Goal: Information Seeking & Learning: Find specific page/section

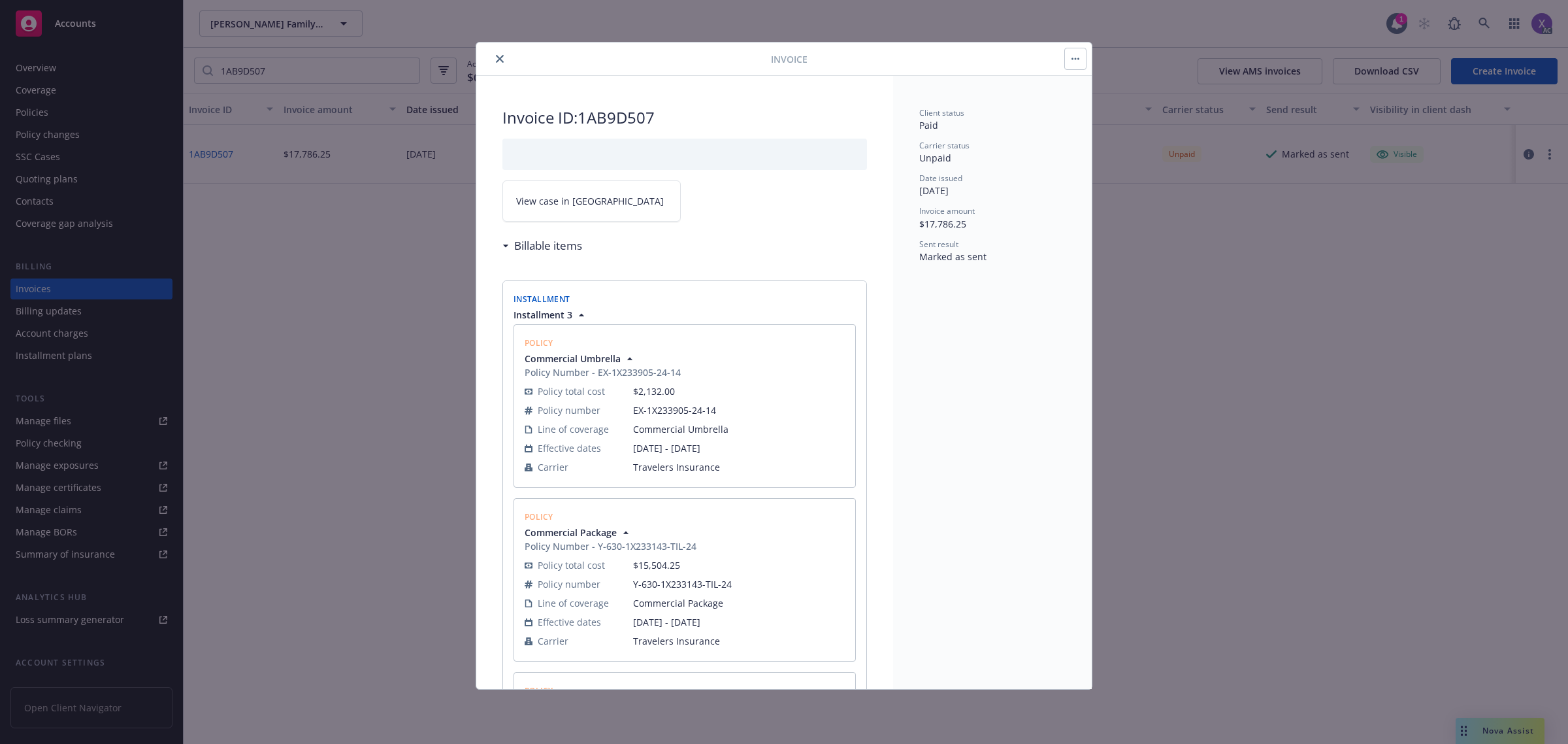
scroll to position [245, 0]
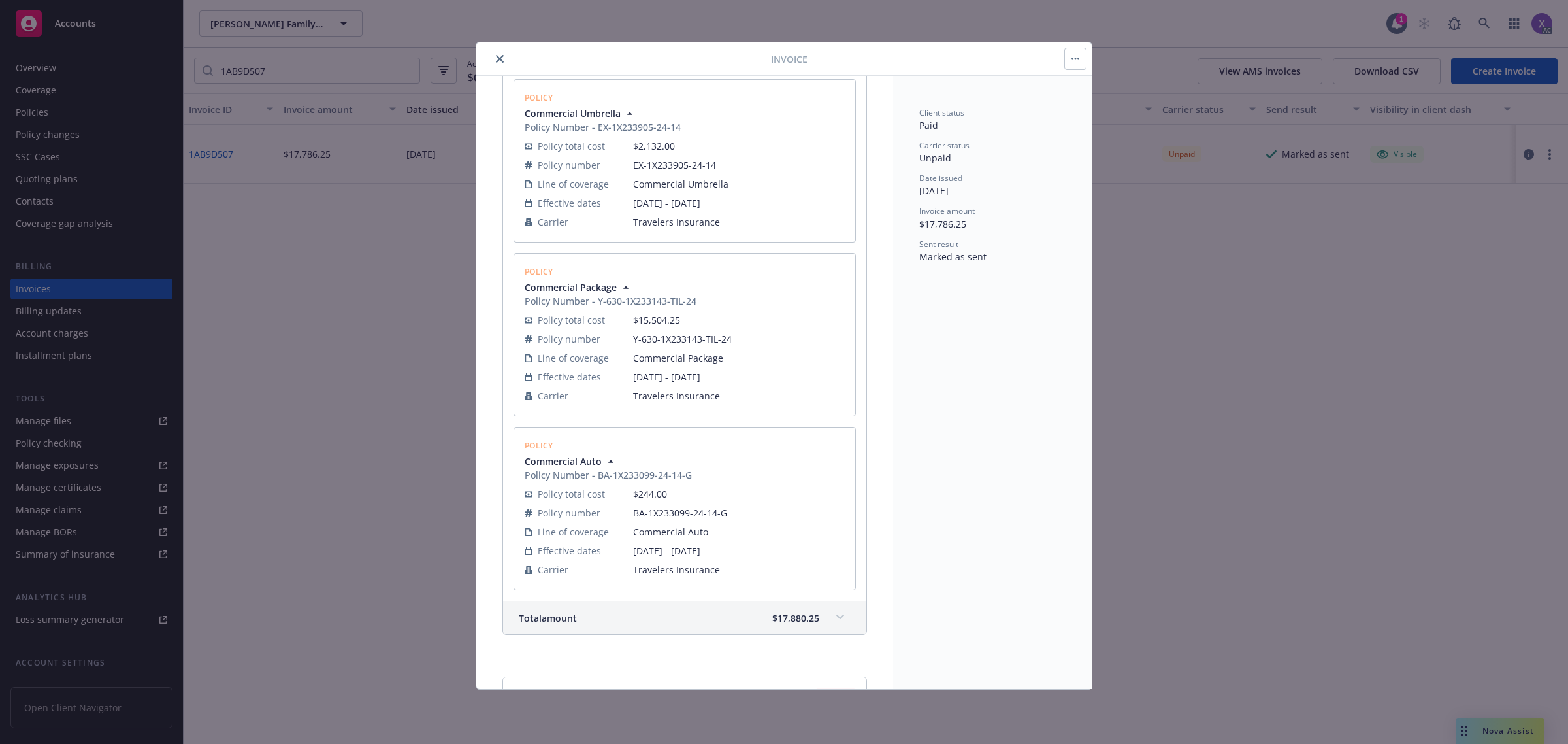
click at [494, 59] on button "close" at bounding box center [500, 59] width 16 height 16
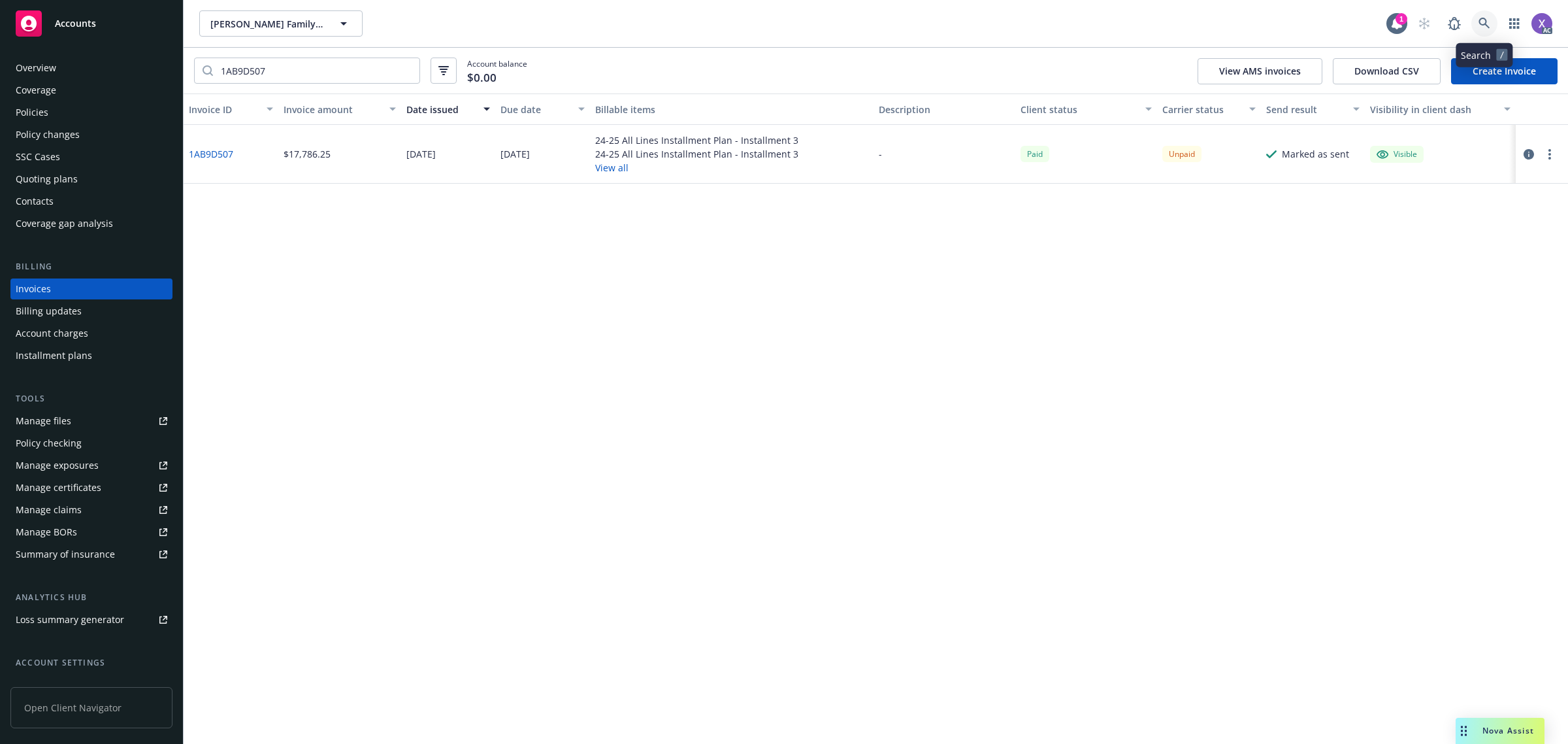
click at [1477, 24] on link at bounding box center [1484, 23] width 26 height 26
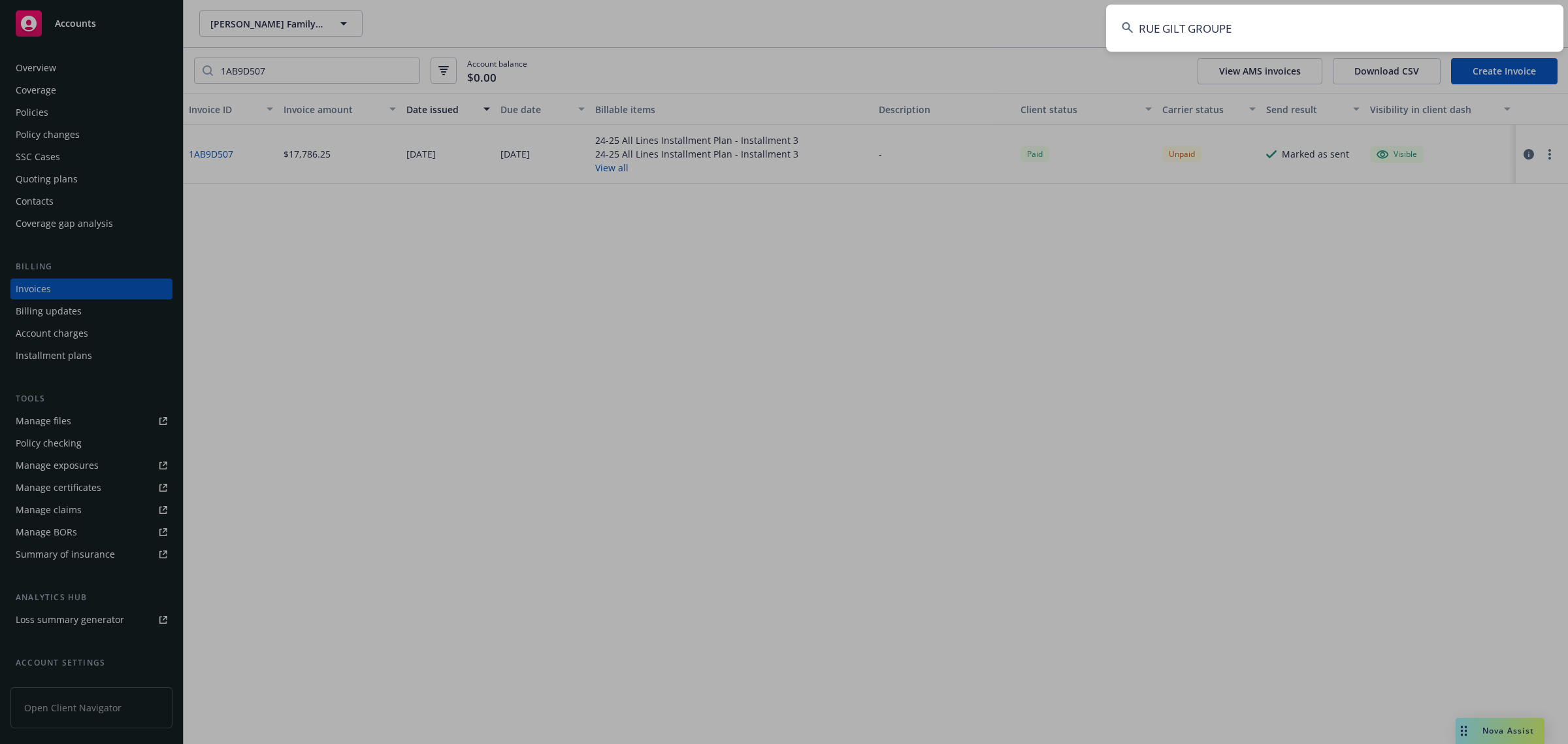
click at [1429, 29] on input "RUE GILT GROUPE" at bounding box center [1335, 28] width 458 height 47
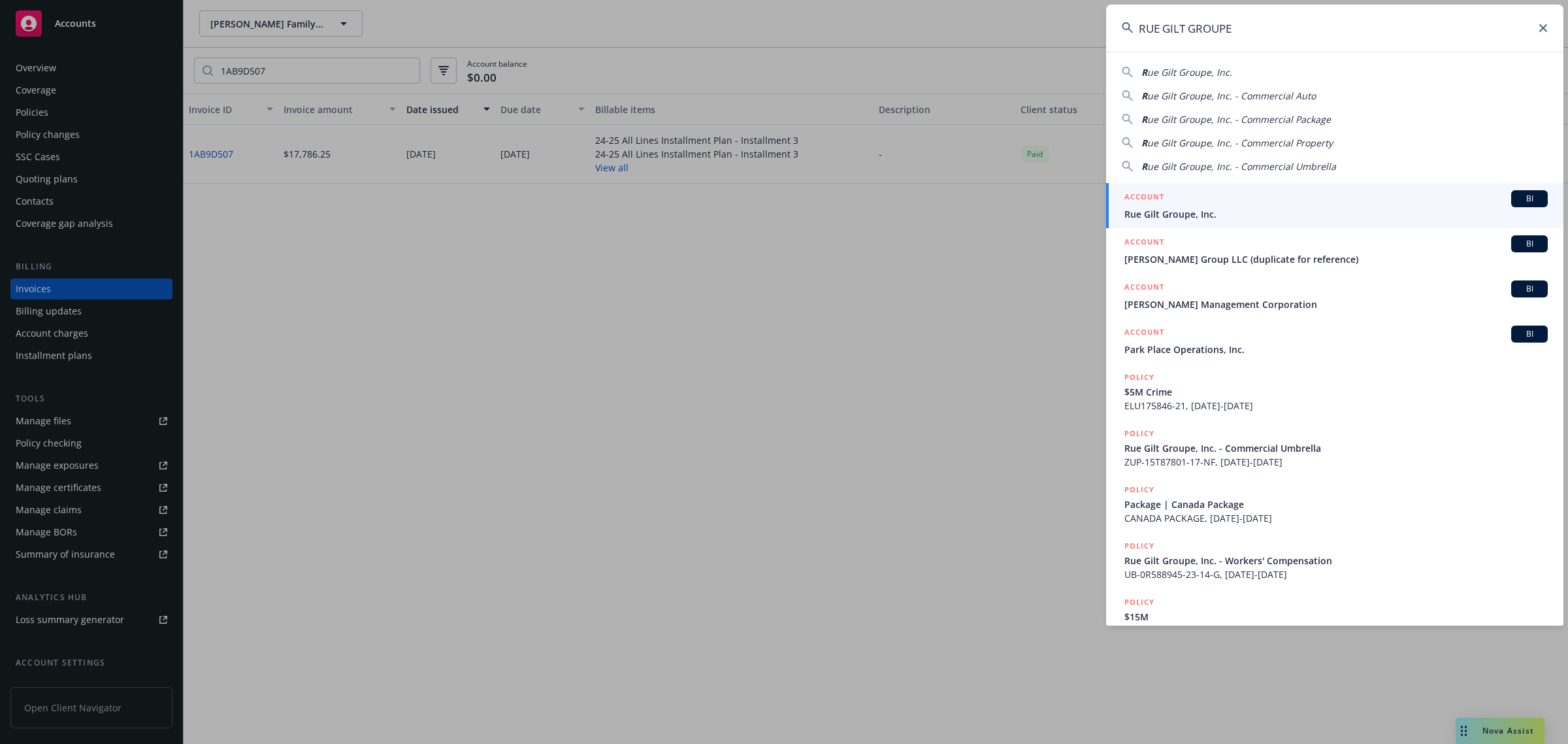
type input "RUE GILT GROUPE"
drag, startPoint x: 1212, startPoint y: 211, endPoint x: 760, endPoint y: 227, distance: 452.3
click at [1212, 211] on span "Rue Gilt Groupe, Inc." at bounding box center [1336, 213] width 424 height 13
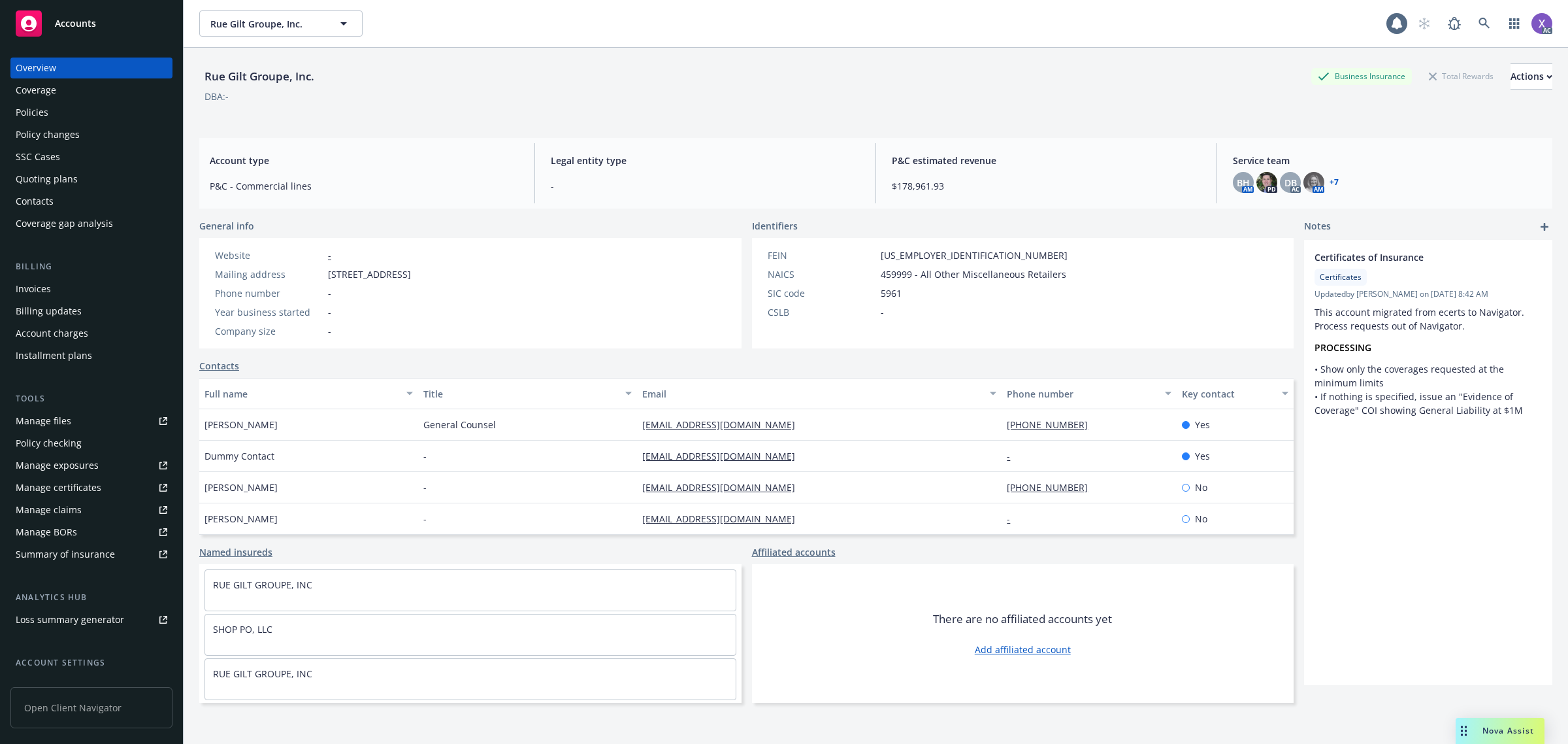
click at [28, 293] on div "Invoices" at bounding box center [33, 289] width 36 height 21
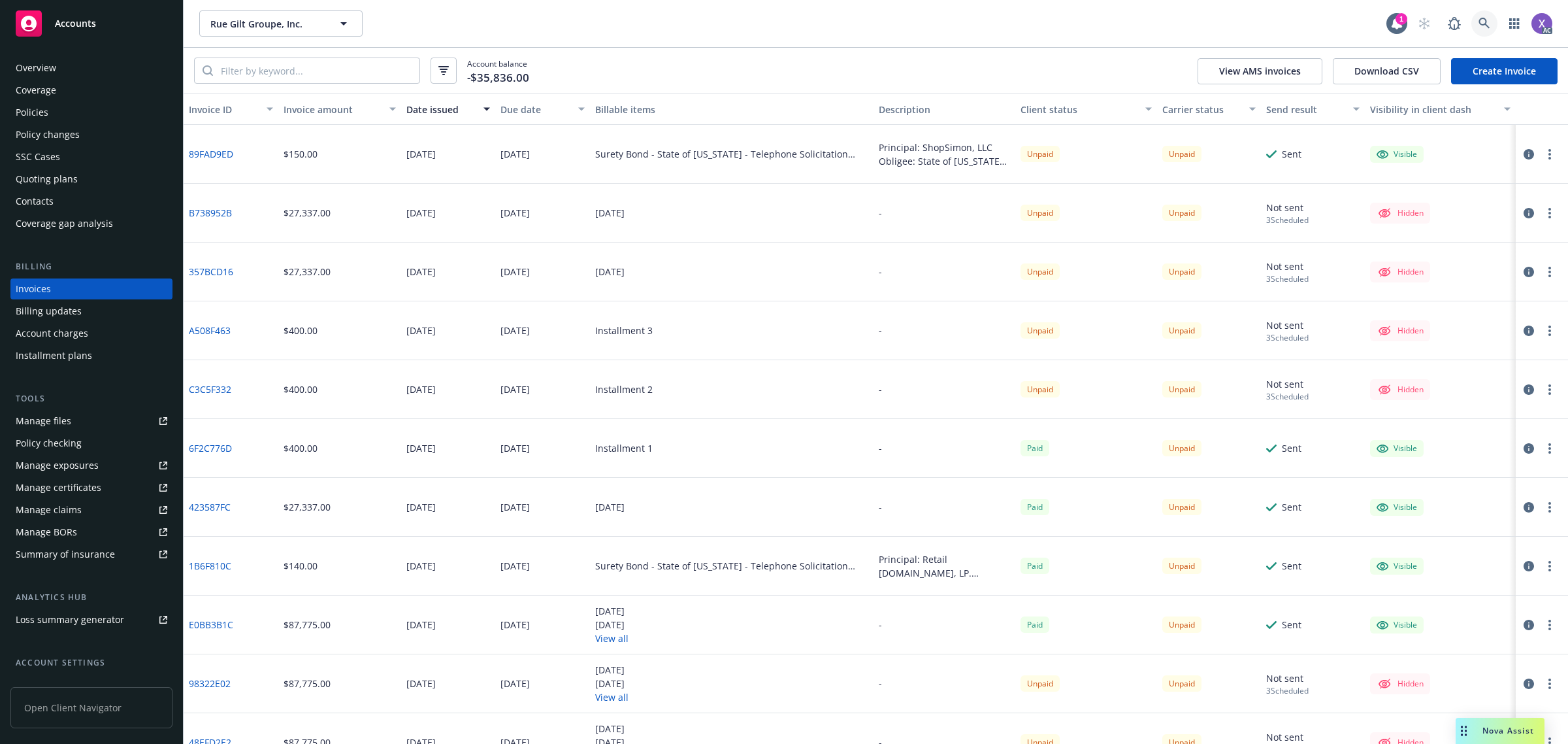
click at [1488, 32] on link at bounding box center [1484, 23] width 26 height 26
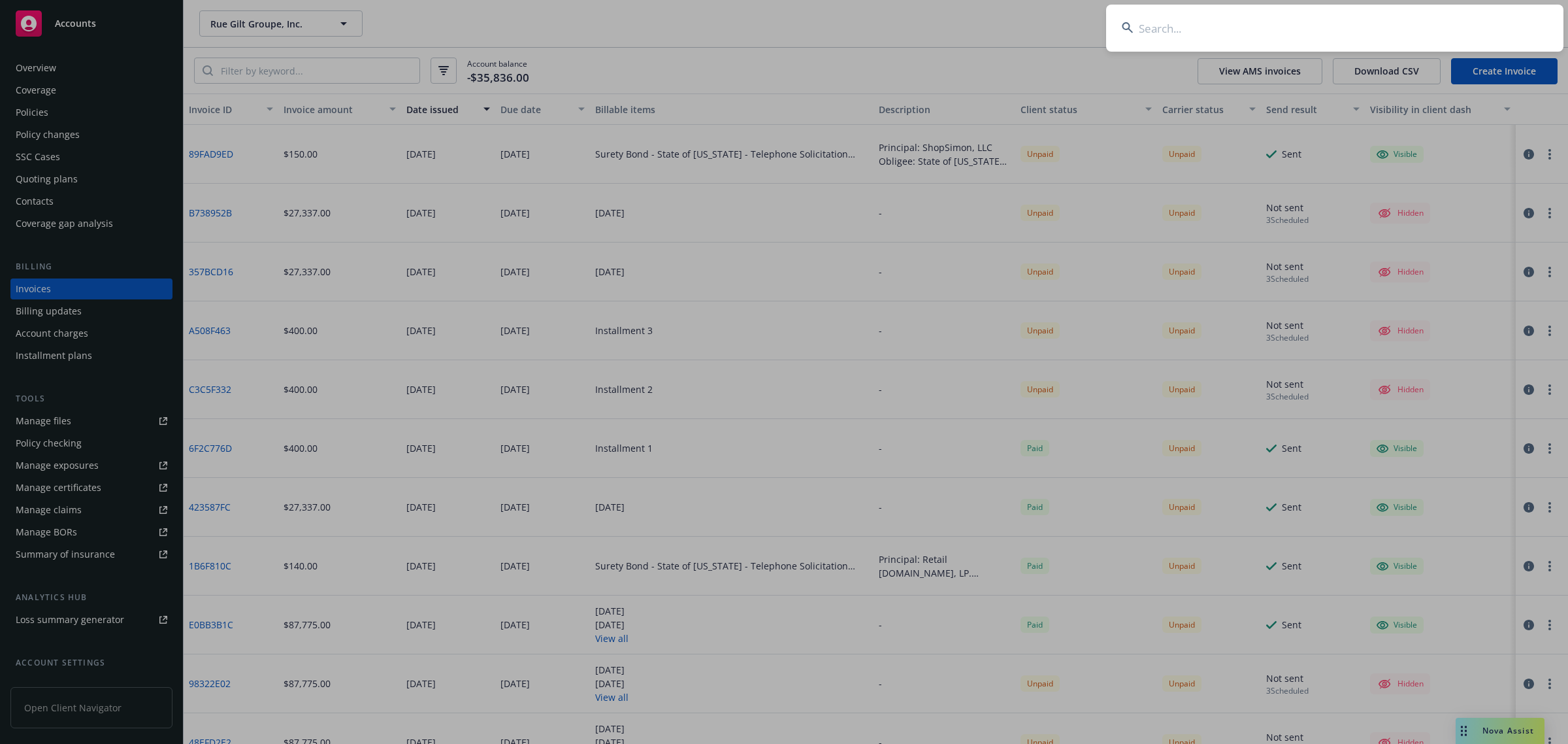
click at [1358, 29] on input at bounding box center [1335, 28] width 458 height 47
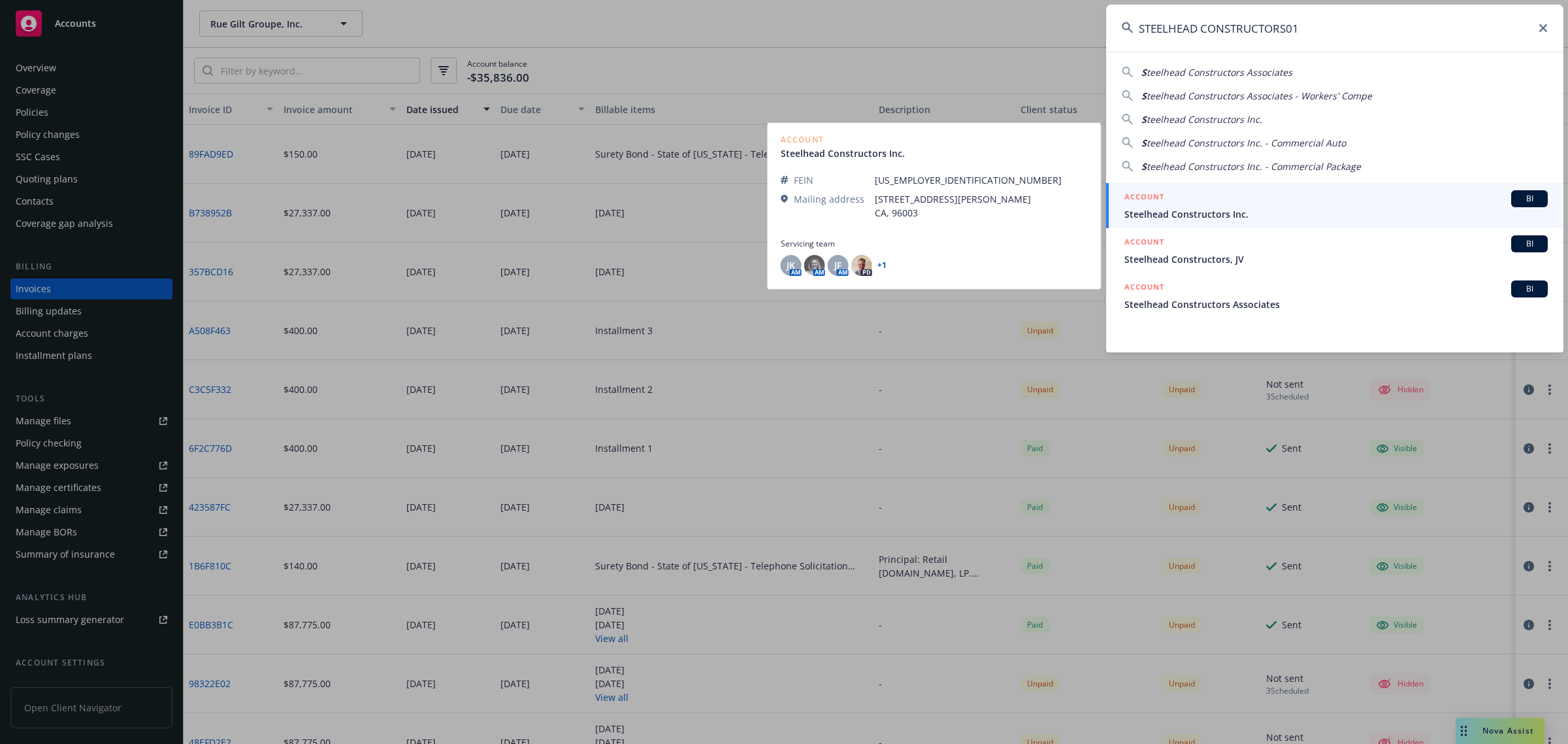
type input "STEELHEAD CONSTRUCTORS01"
click at [1242, 217] on span "Steelhead Constructors Inc." at bounding box center [1336, 213] width 424 height 13
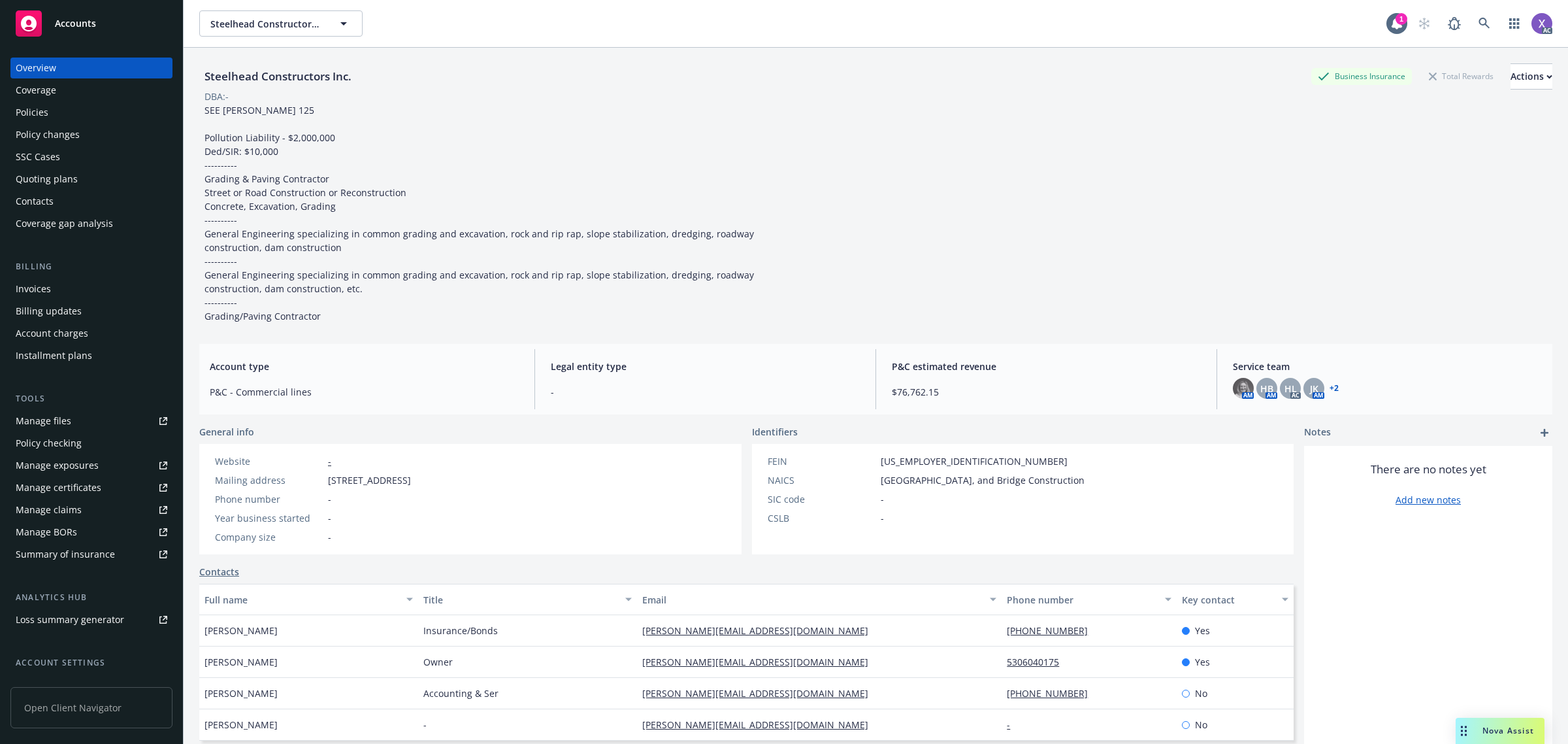
click at [41, 288] on div "Invoices" at bounding box center [33, 289] width 36 height 21
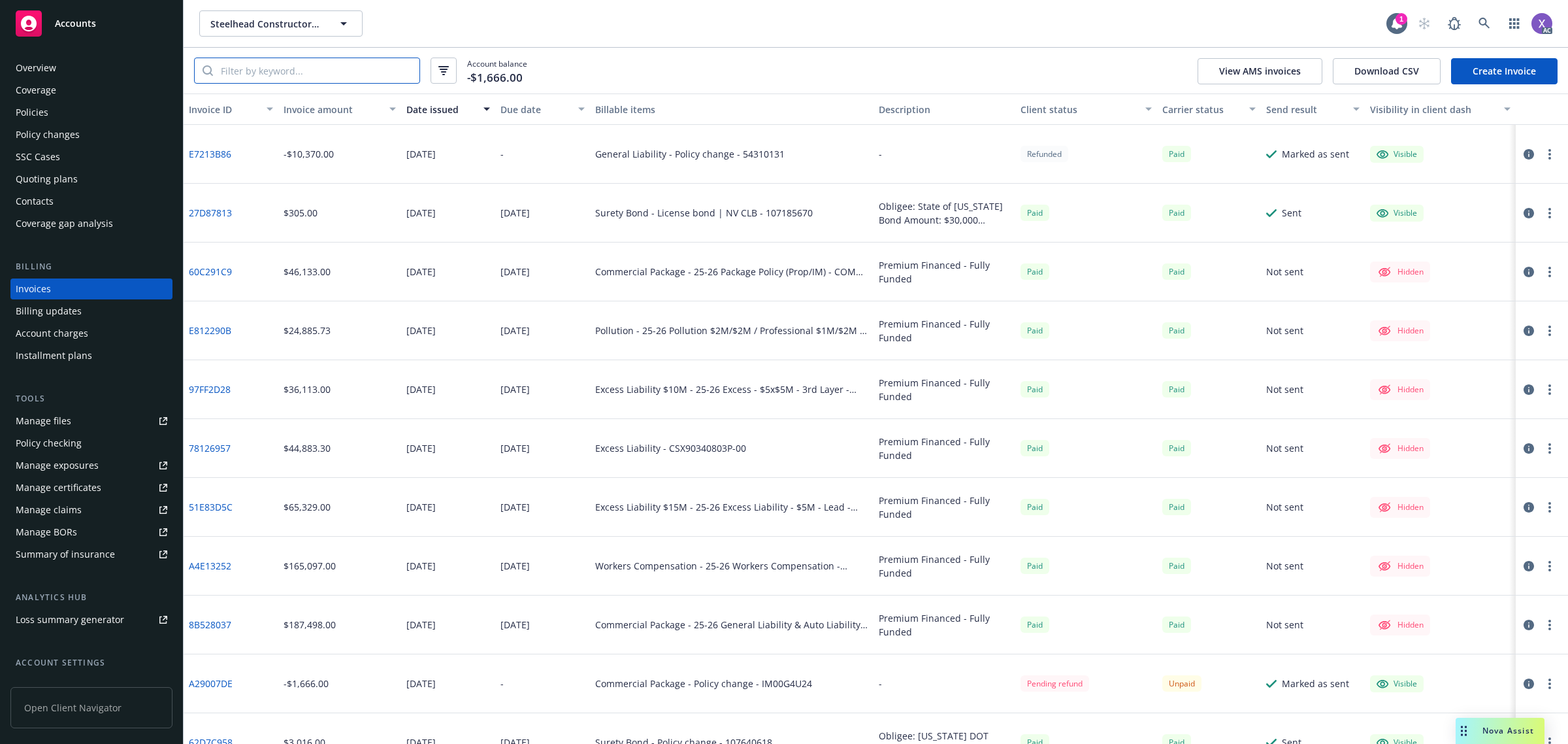
click at [345, 70] on input "search" at bounding box center [316, 70] width 206 height 25
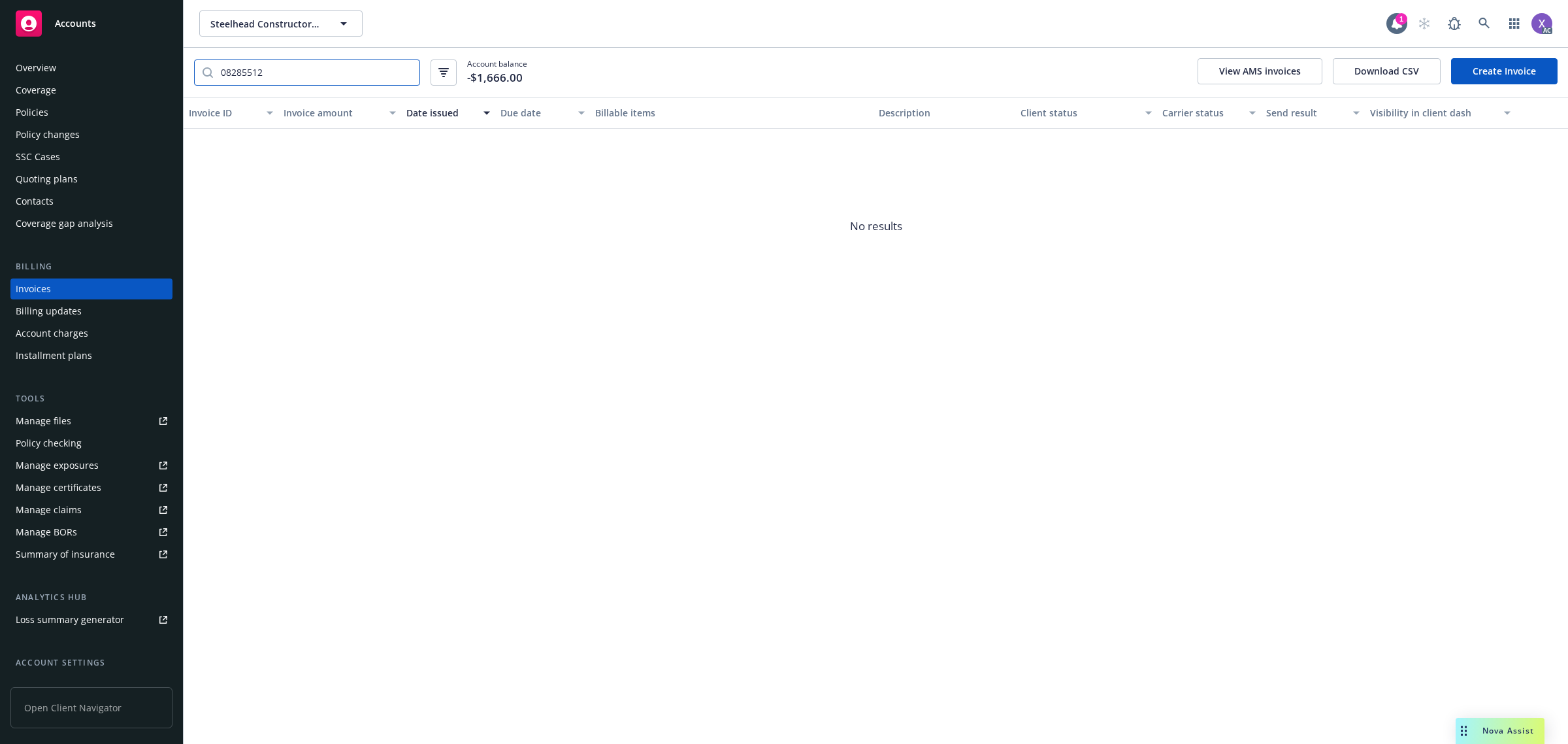
click at [220, 62] on input "08285512" at bounding box center [316, 72] width 206 height 25
type input "108285512"
click at [370, 208] on span "No results" at bounding box center [876, 227] width 1385 height 196
drag, startPoint x: 292, startPoint y: 73, endPoint x: 191, endPoint y: 79, distance: 101.2
click at [191, 79] on div "108285512 Account balance -$1,666.00 View AMS invoices Download CSV Create Invo…" at bounding box center [876, 72] width 1385 height 50
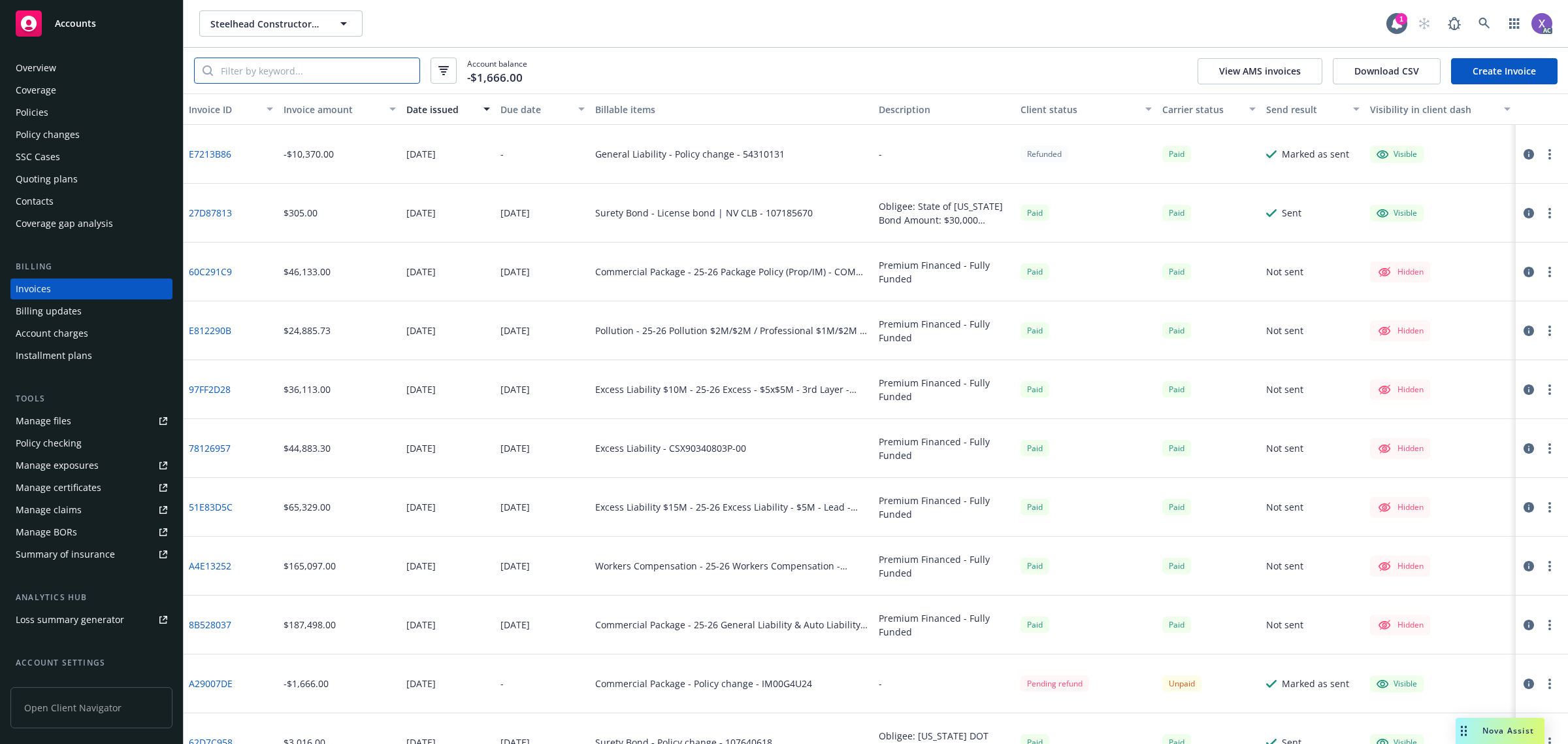
click at [320, 74] on input "search" at bounding box center [316, 70] width 206 height 25
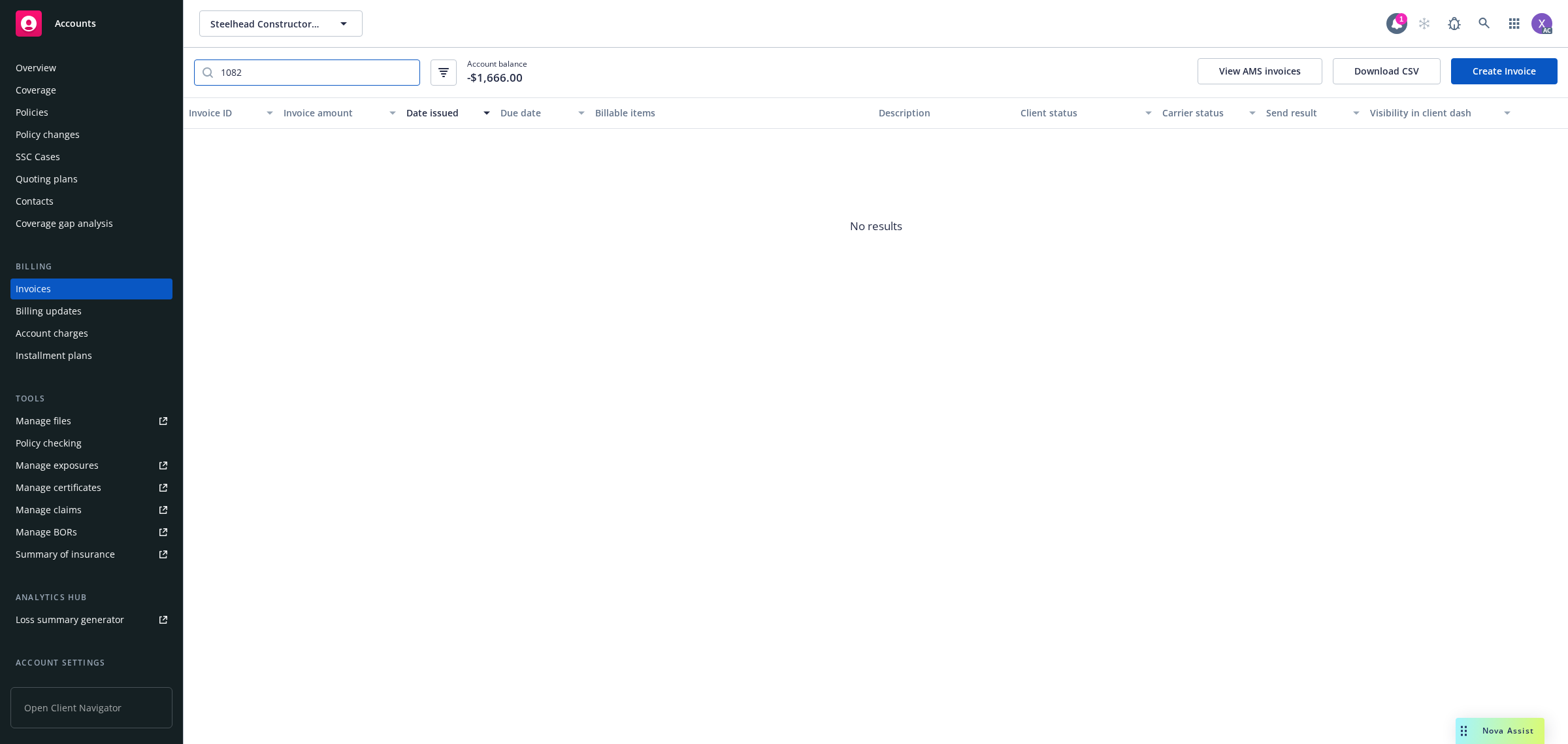
type input "1082"
click at [51, 119] on div "Policies" at bounding box center [92, 112] width 152 height 21
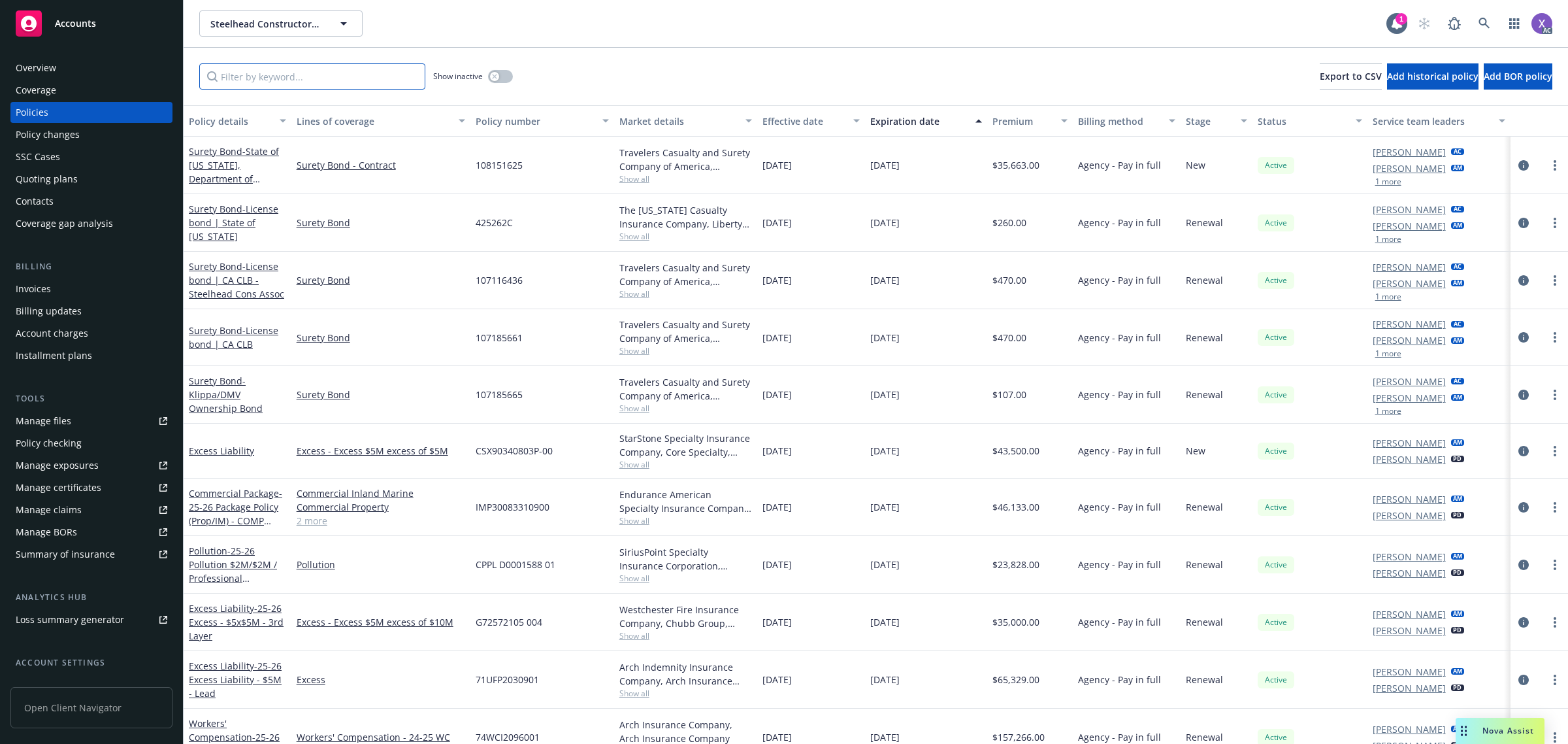
click at [266, 77] on input "Filter by keyword..." at bounding box center [312, 76] width 226 height 26
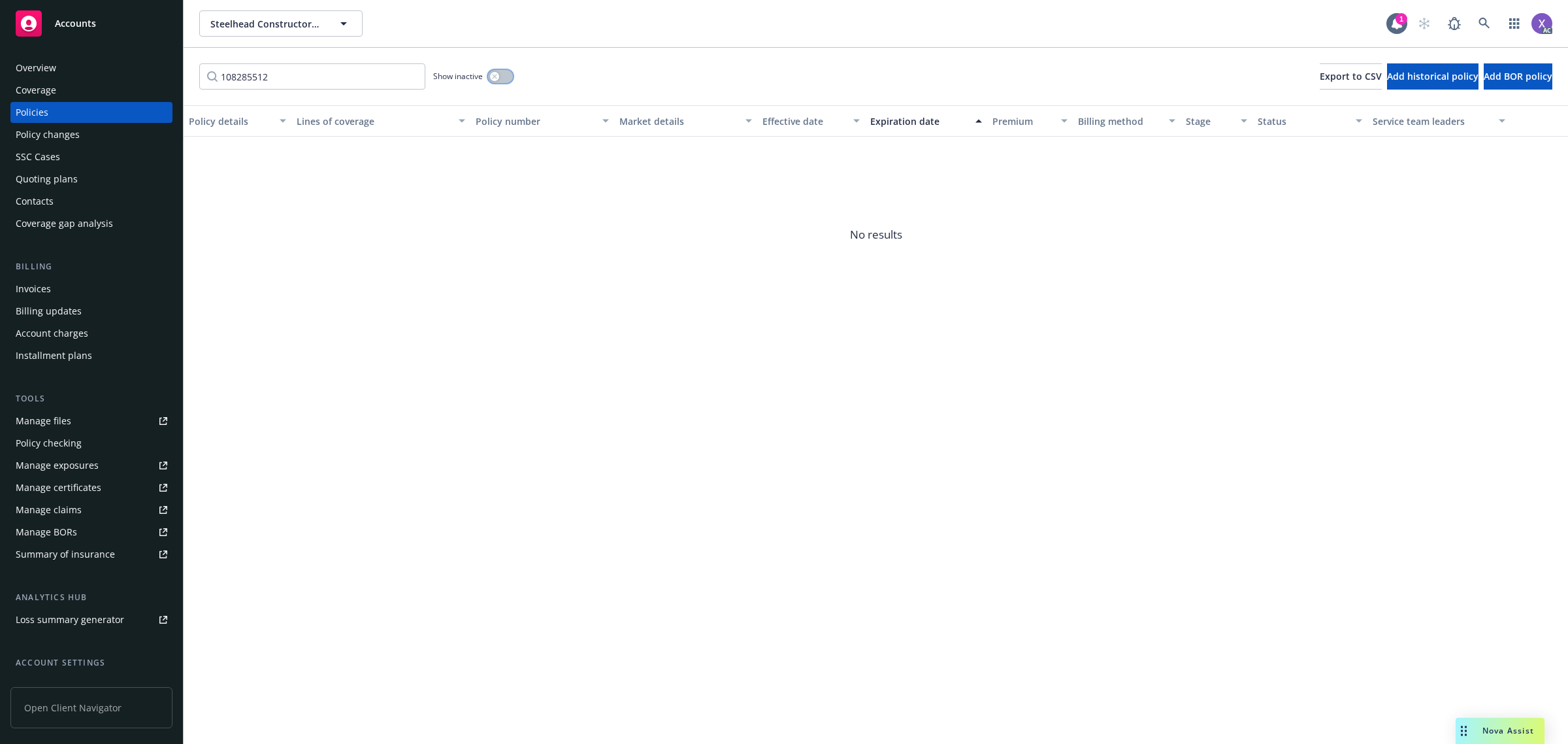
click at [503, 78] on button "button" at bounding box center [500, 76] width 24 height 13
click at [510, 276] on span "No results" at bounding box center [876, 235] width 1385 height 196
click at [305, 76] on input "108285512" at bounding box center [312, 76] width 226 height 26
type input "108285514"
click at [423, 346] on div "Policy details Lines of coverage Policy number Market details Effective date Ex…" at bounding box center [876, 425] width 1385 height 639
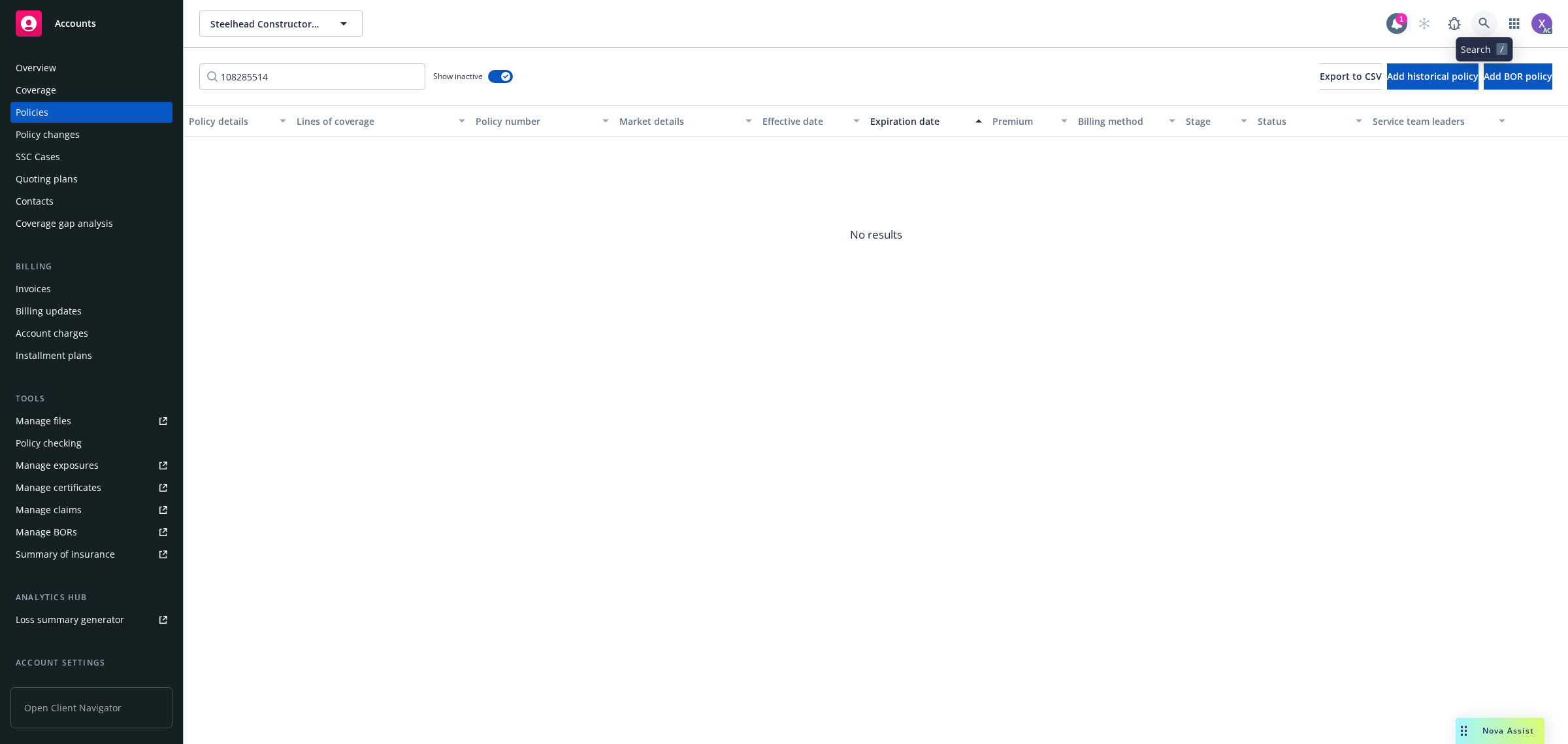
click at [1493, 18] on link at bounding box center [1484, 23] width 26 height 26
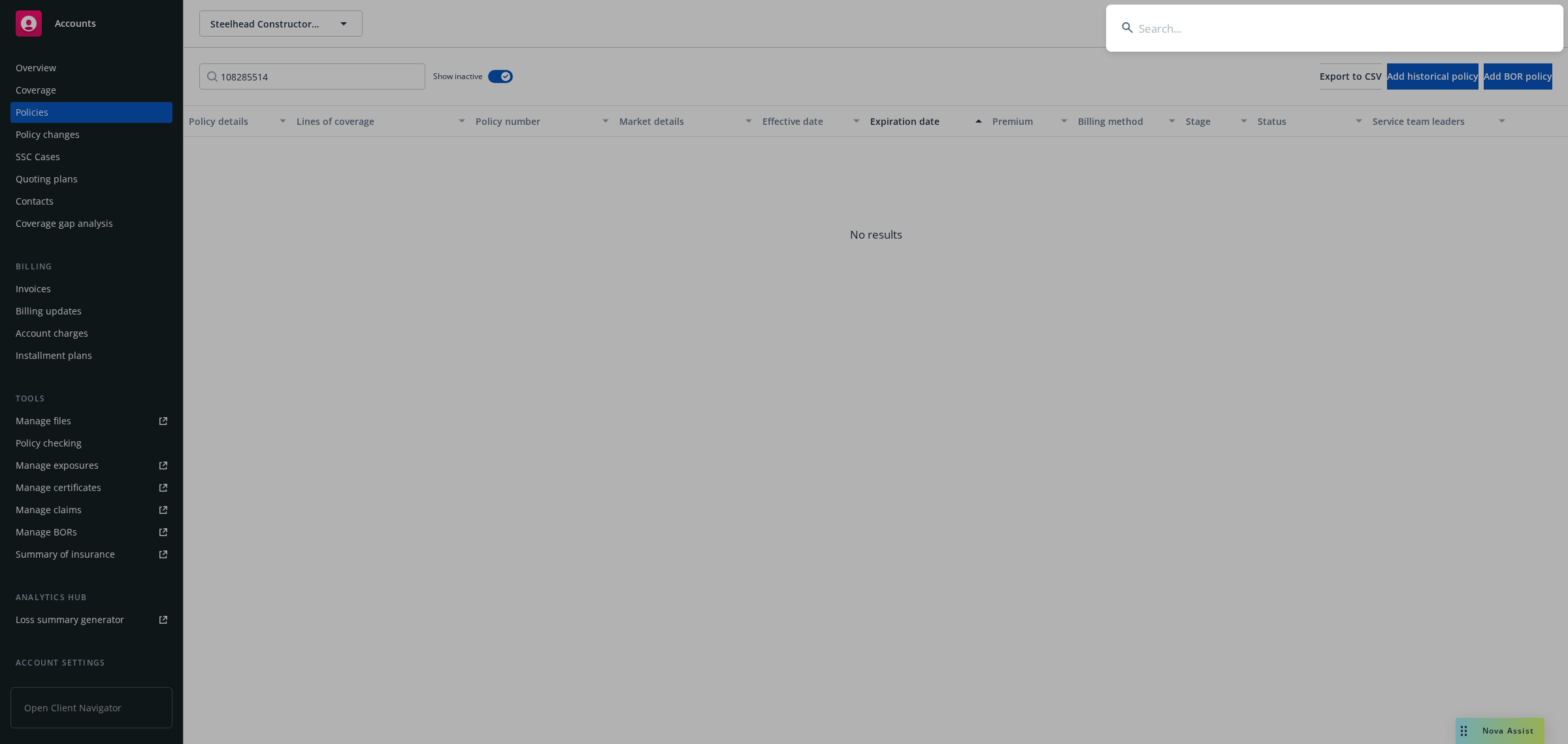
click at [1318, 33] on input at bounding box center [1335, 28] width 458 height 47
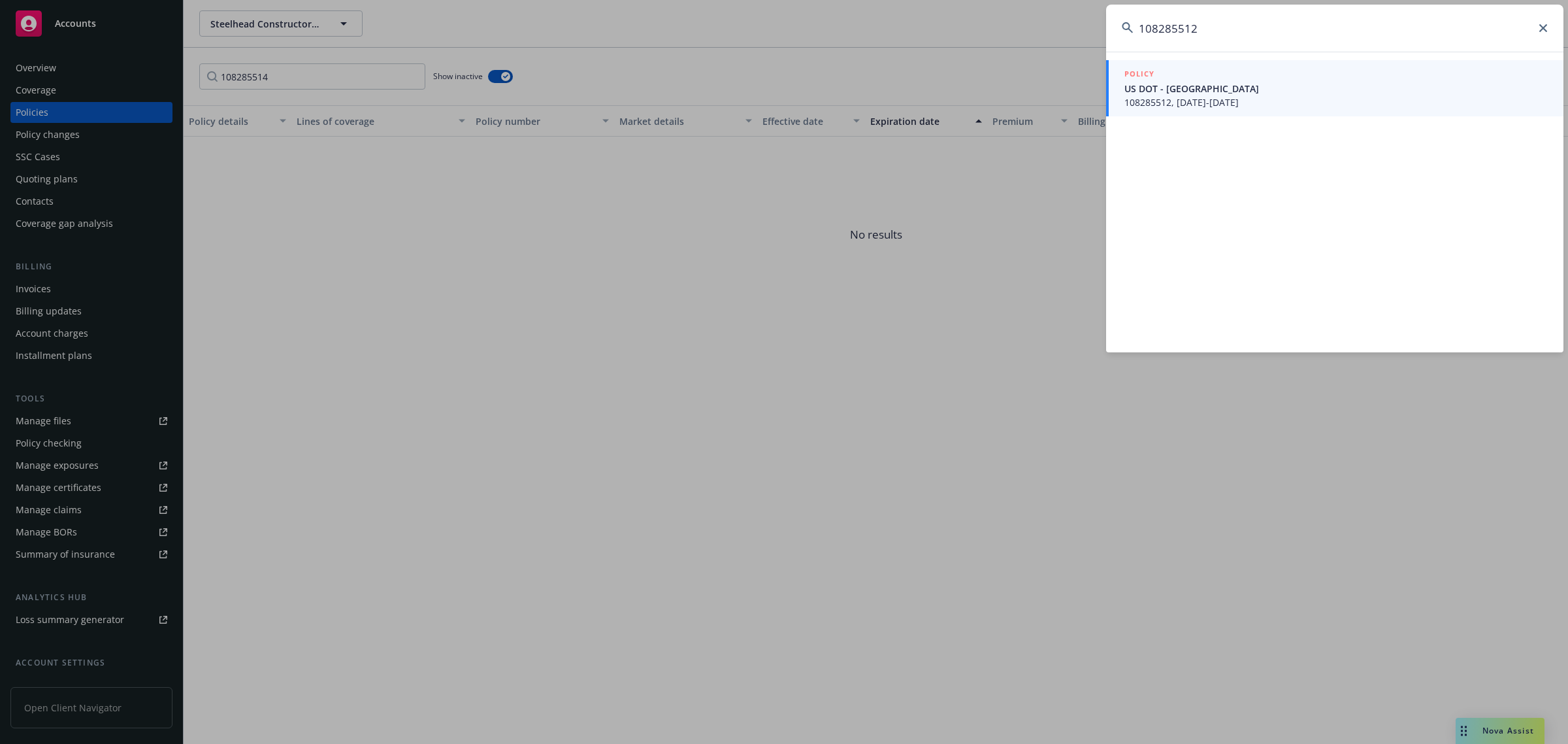
type input "108285512"
click at [1200, 85] on span "US DOT - [GEOGRAPHIC_DATA]" at bounding box center [1336, 88] width 424 height 13
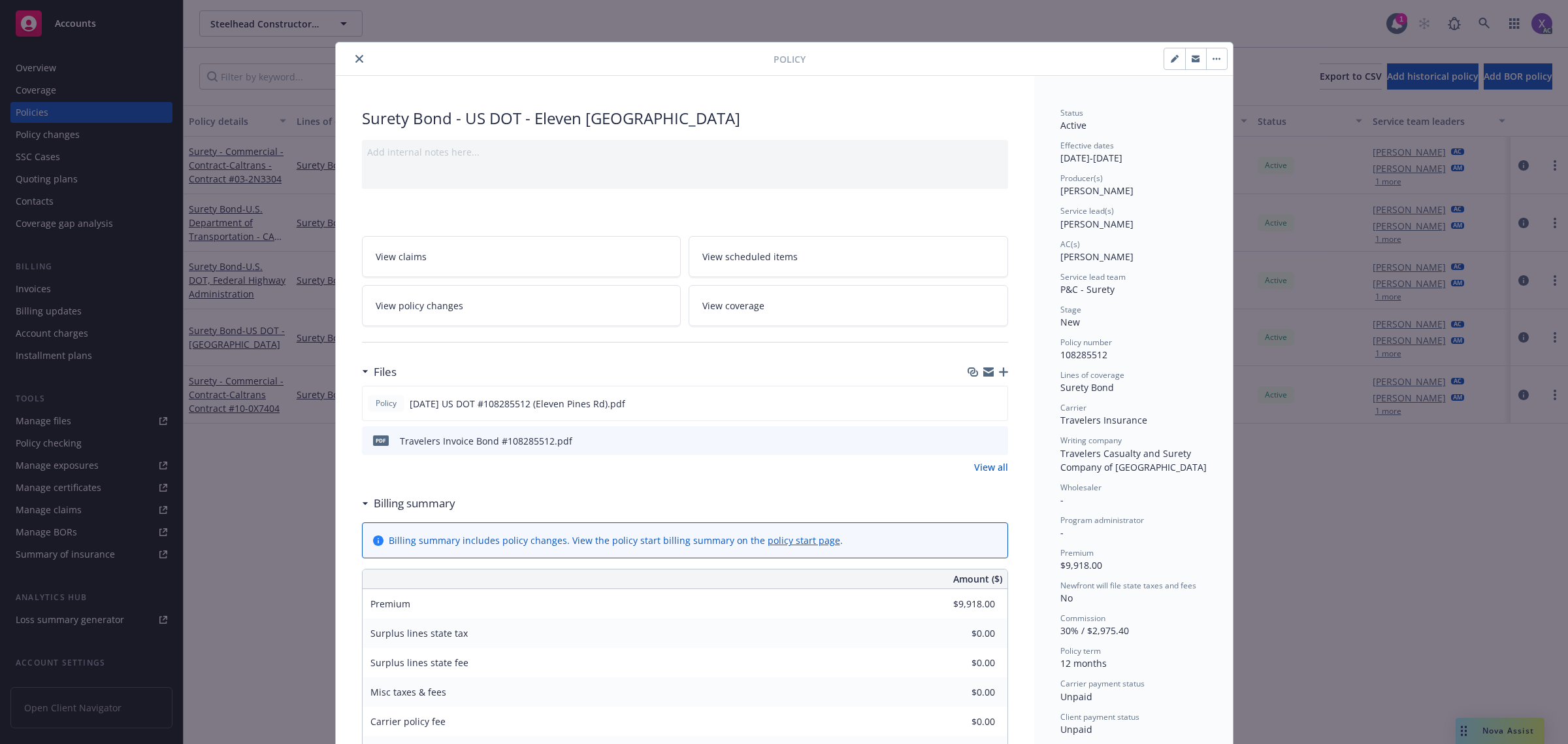
click at [356, 57] on icon "close" at bounding box center [360, 59] width 8 height 8
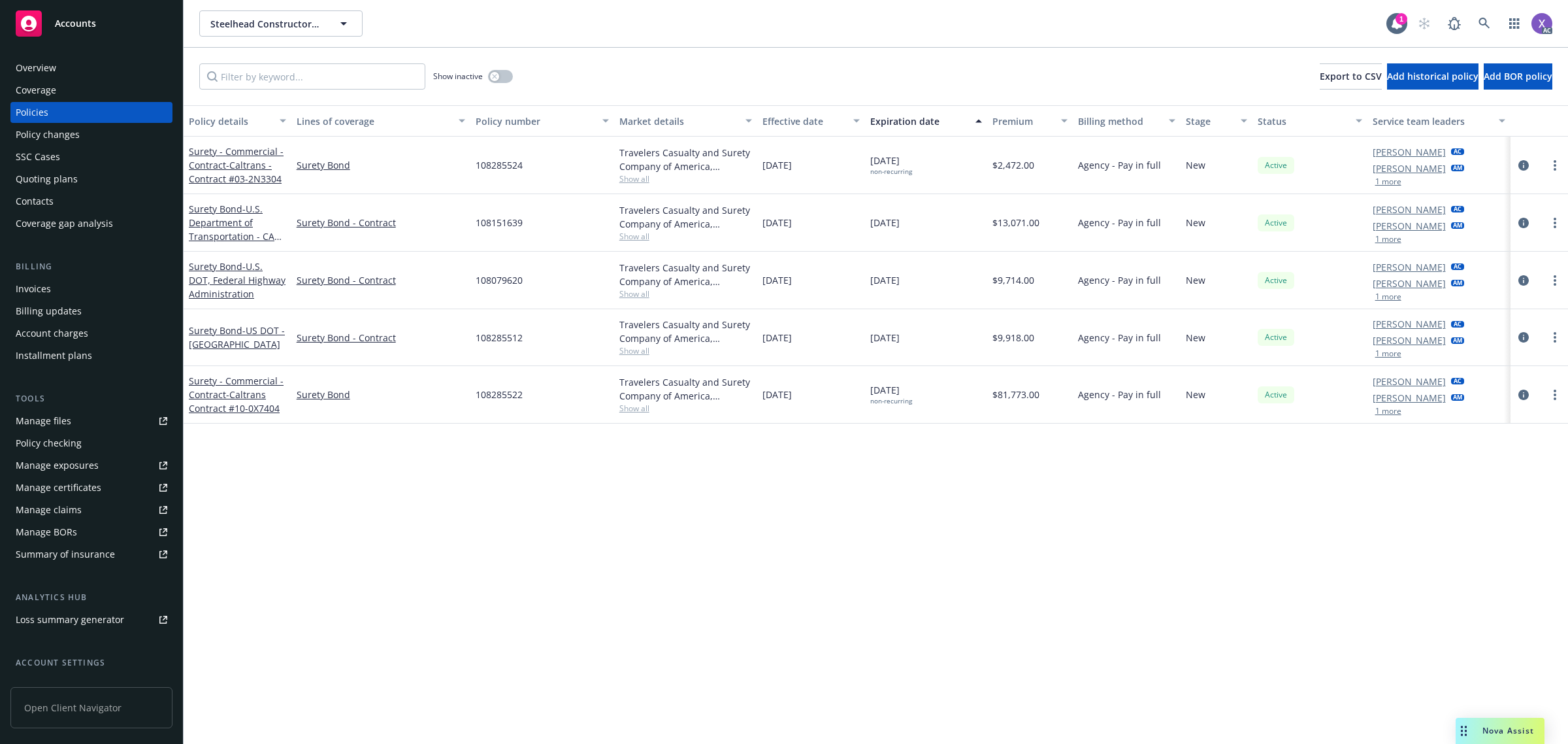
click at [40, 293] on div "Invoices" at bounding box center [33, 289] width 36 height 21
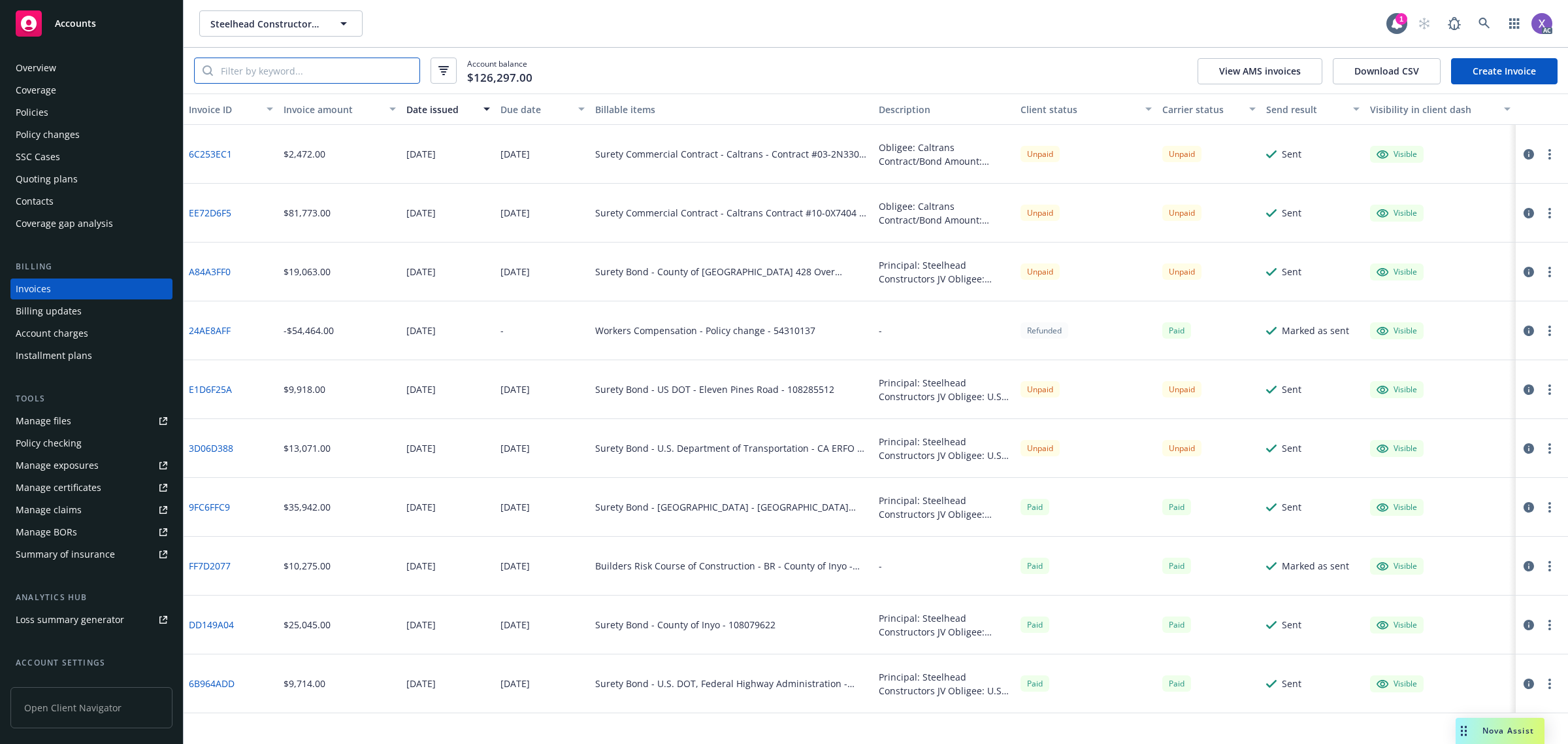
click at [260, 70] on input "search" at bounding box center [316, 70] width 206 height 25
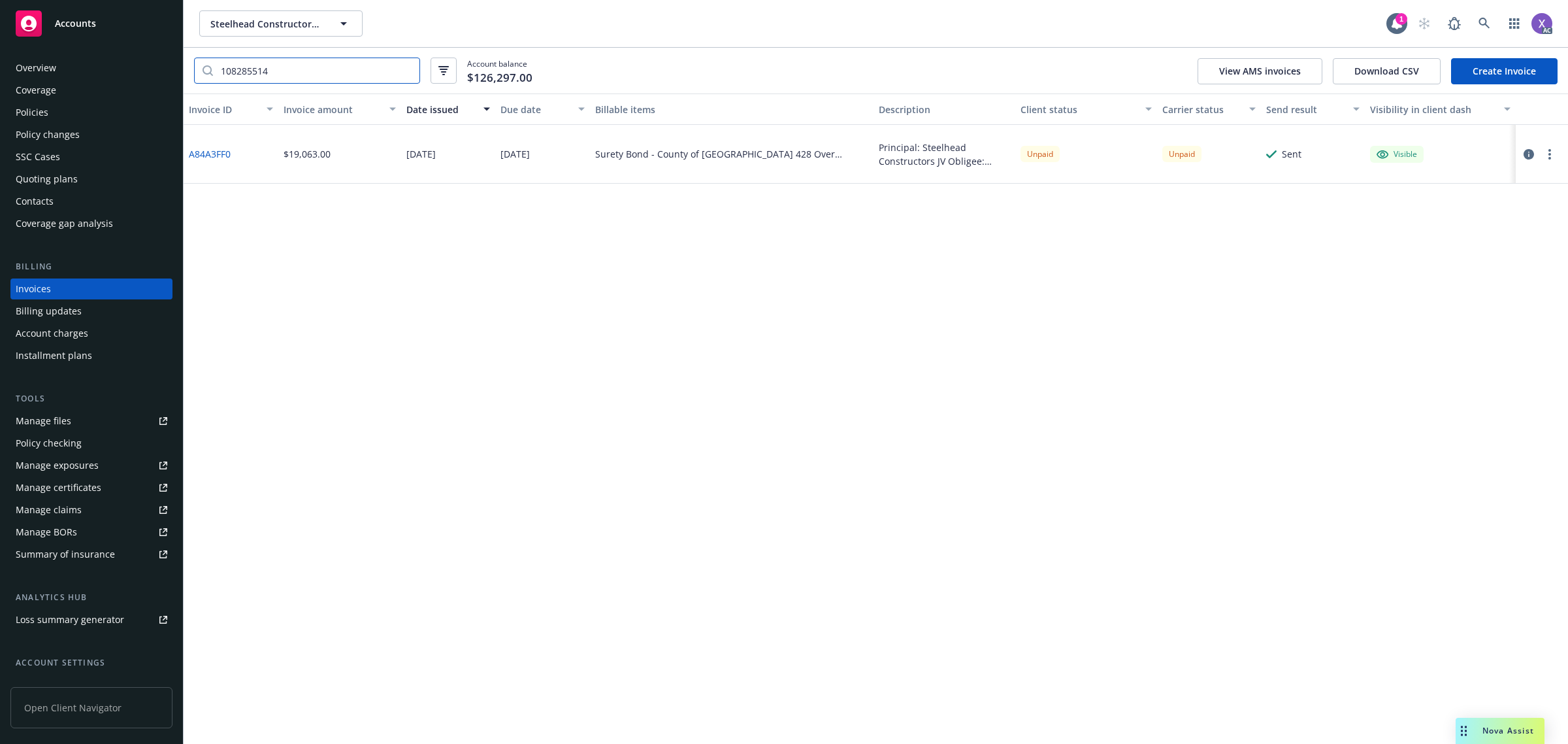
type input "108285514"
drag, startPoint x: 239, startPoint y: 354, endPoint x: 399, endPoint y: 247, distance: 192.5
click at [239, 354] on div "Invoice ID Invoice amount Date issued Due date Billable items Description Clien…" at bounding box center [876, 418] width 1385 height 651
click at [1487, 28] on icon at bounding box center [1484, 23] width 12 height 12
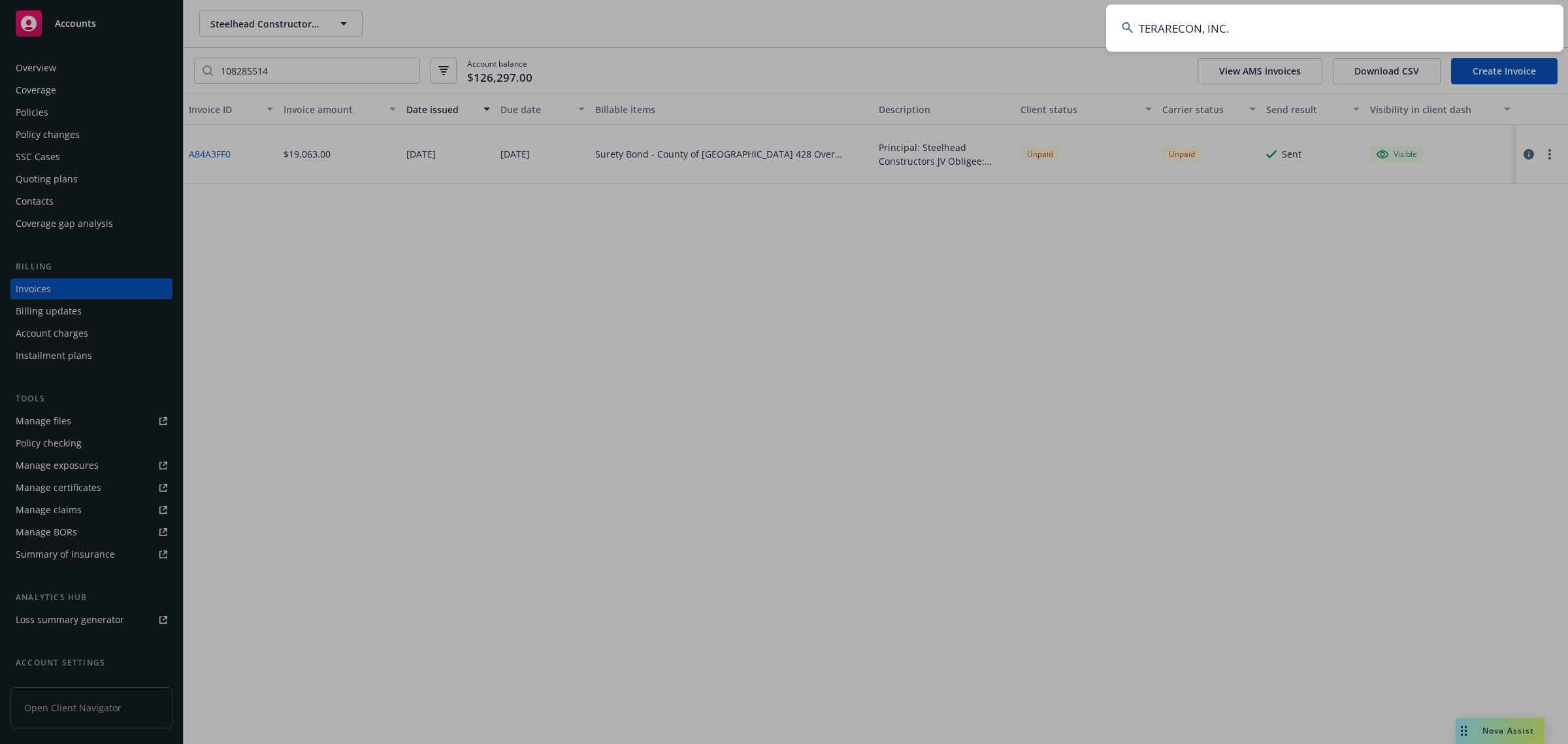
drag, startPoint x: 1487, startPoint y: 28, endPoint x: 1307, endPoint y: 28, distance: 180.0
click at [1307, 28] on input "TERARECON, INC." at bounding box center [1335, 28] width 458 height 47
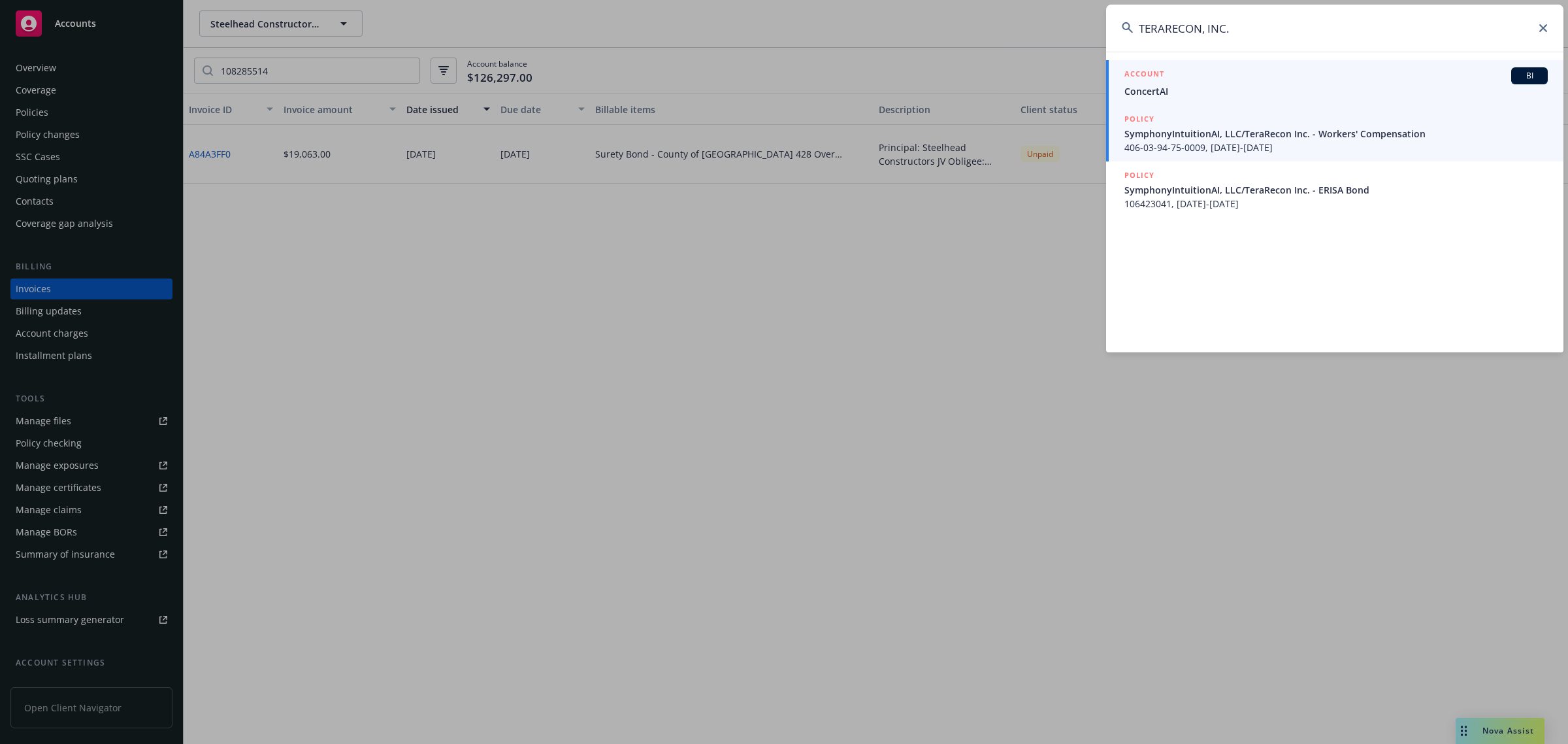
type input "TERARECON, INC."
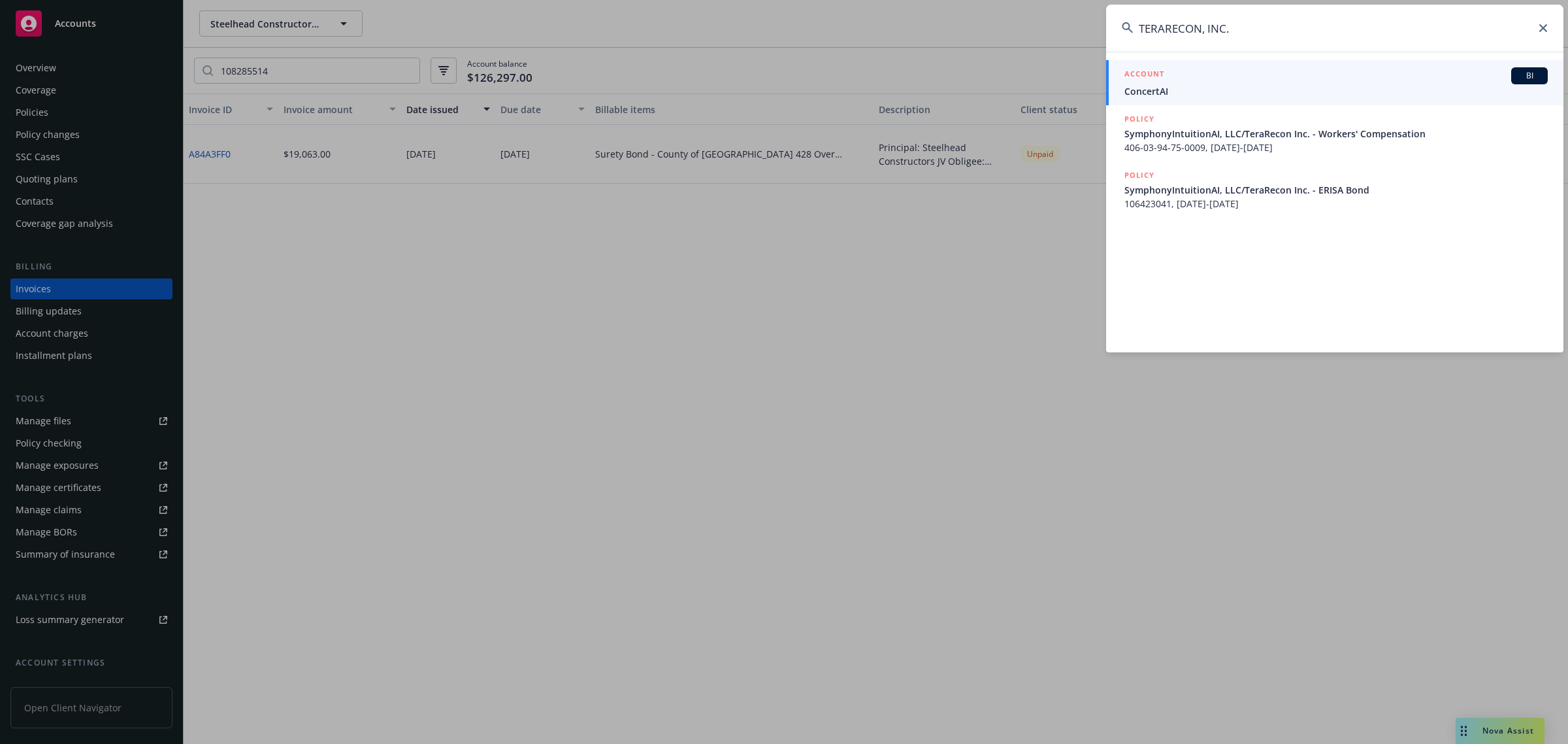
click at [1212, 102] on link "ACCOUNT BI ConcertAI" at bounding box center [1335, 82] width 458 height 45
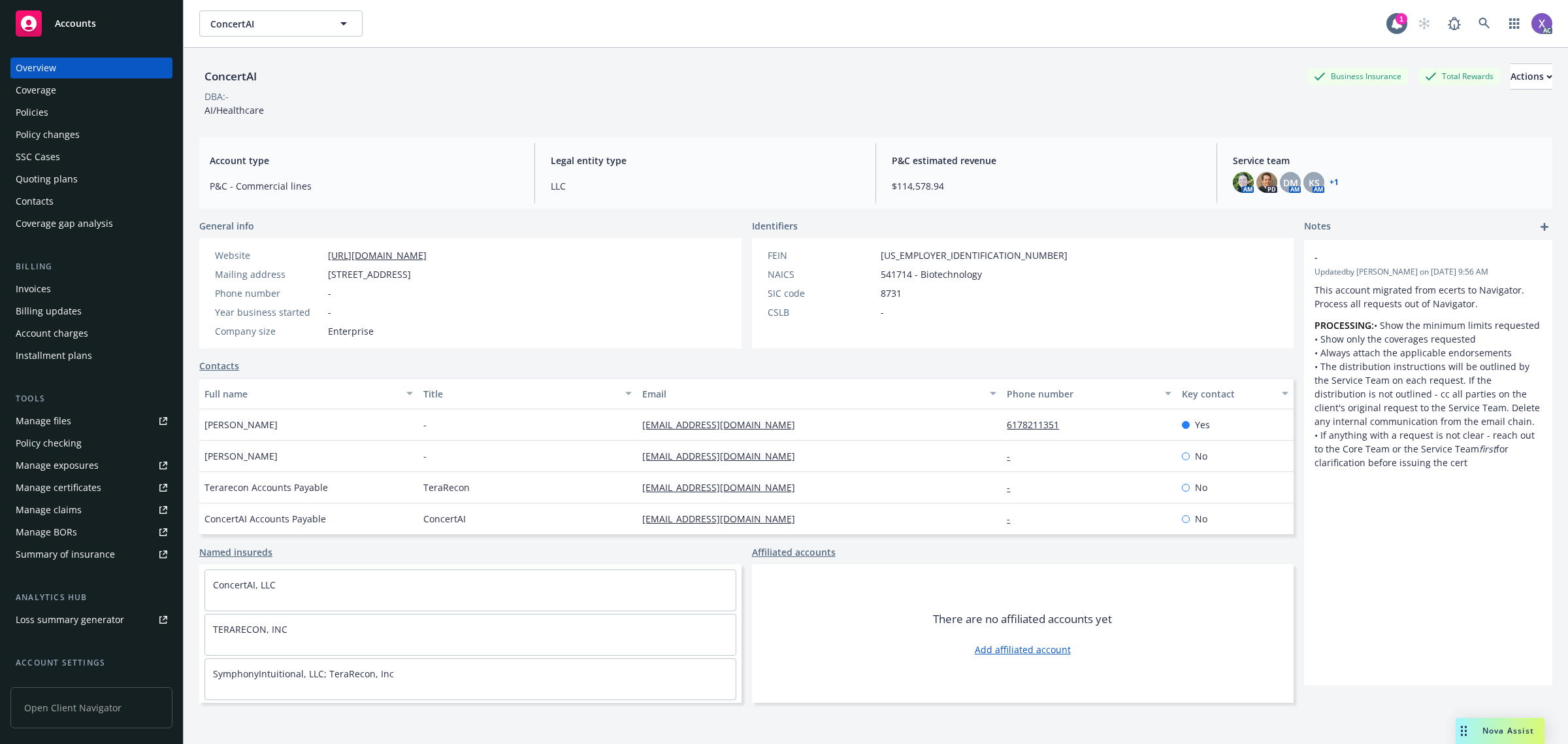
click at [36, 282] on div "Invoices" at bounding box center [33, 289] width 36 height 21
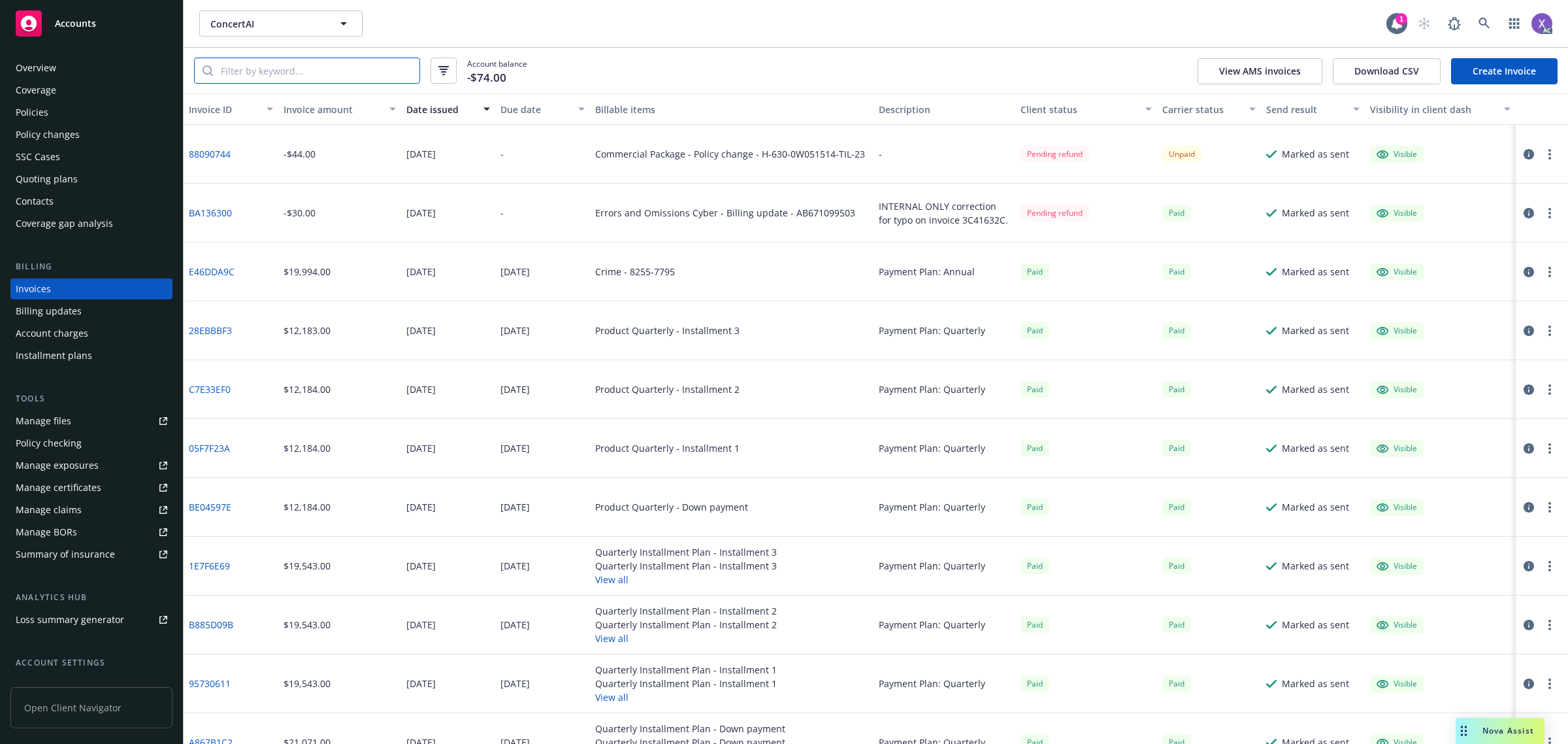
click at [295, 61] on input "search" at bounding box center [316, 70] width 206 height 25
paste input "UB-0W052222"
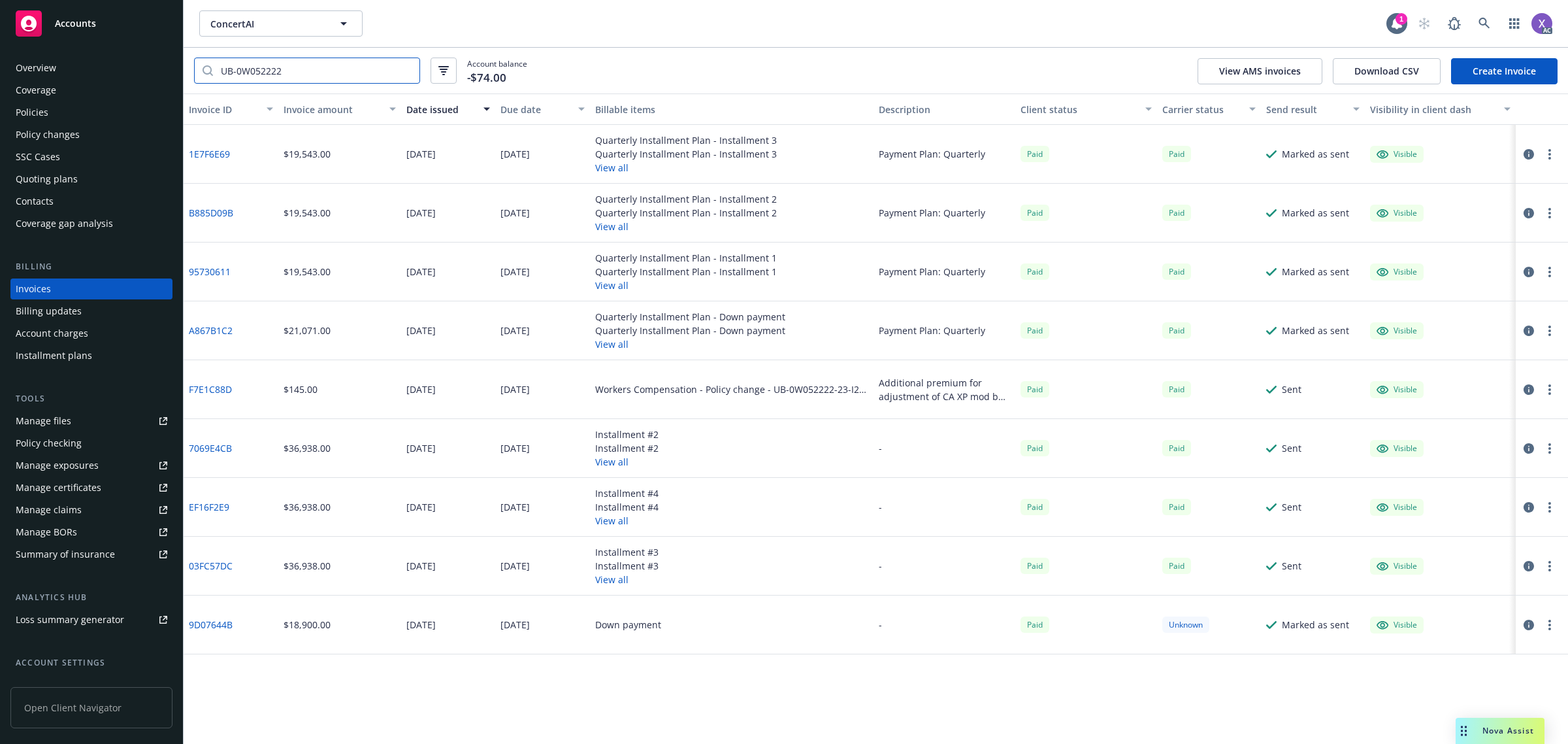
click at [239, 70] on input "UB-0W052222" at bounding box center [316, 70] width 206 height 25
type input "0W052222"
click at [40, 110] on div "Policies" at bounding box center [32, 112] width 32 height 21
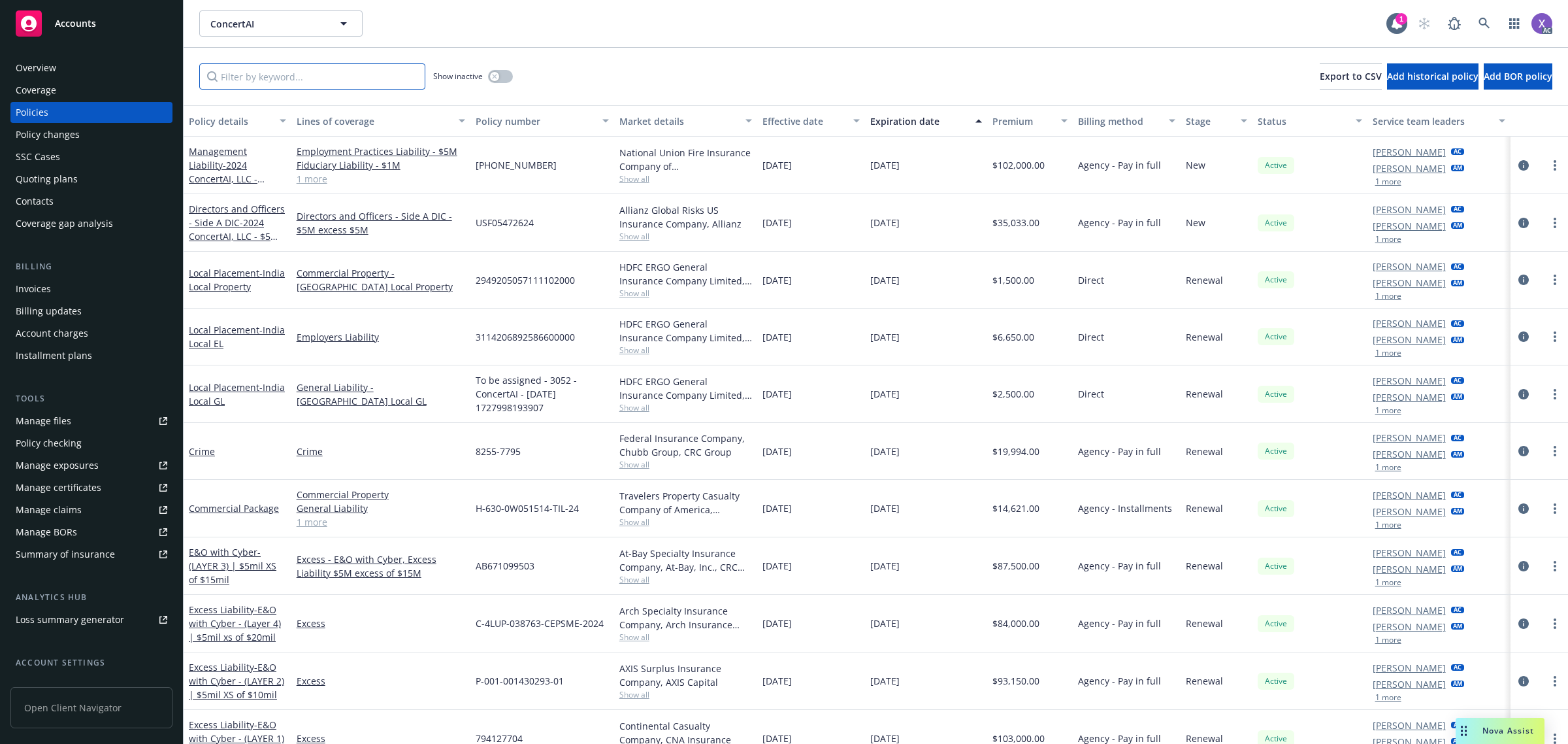
click at [303, 73] on input "Filter by keyword..." at bounding box center [312, 76] width 226 height 26
paste input "UB-0W052222"
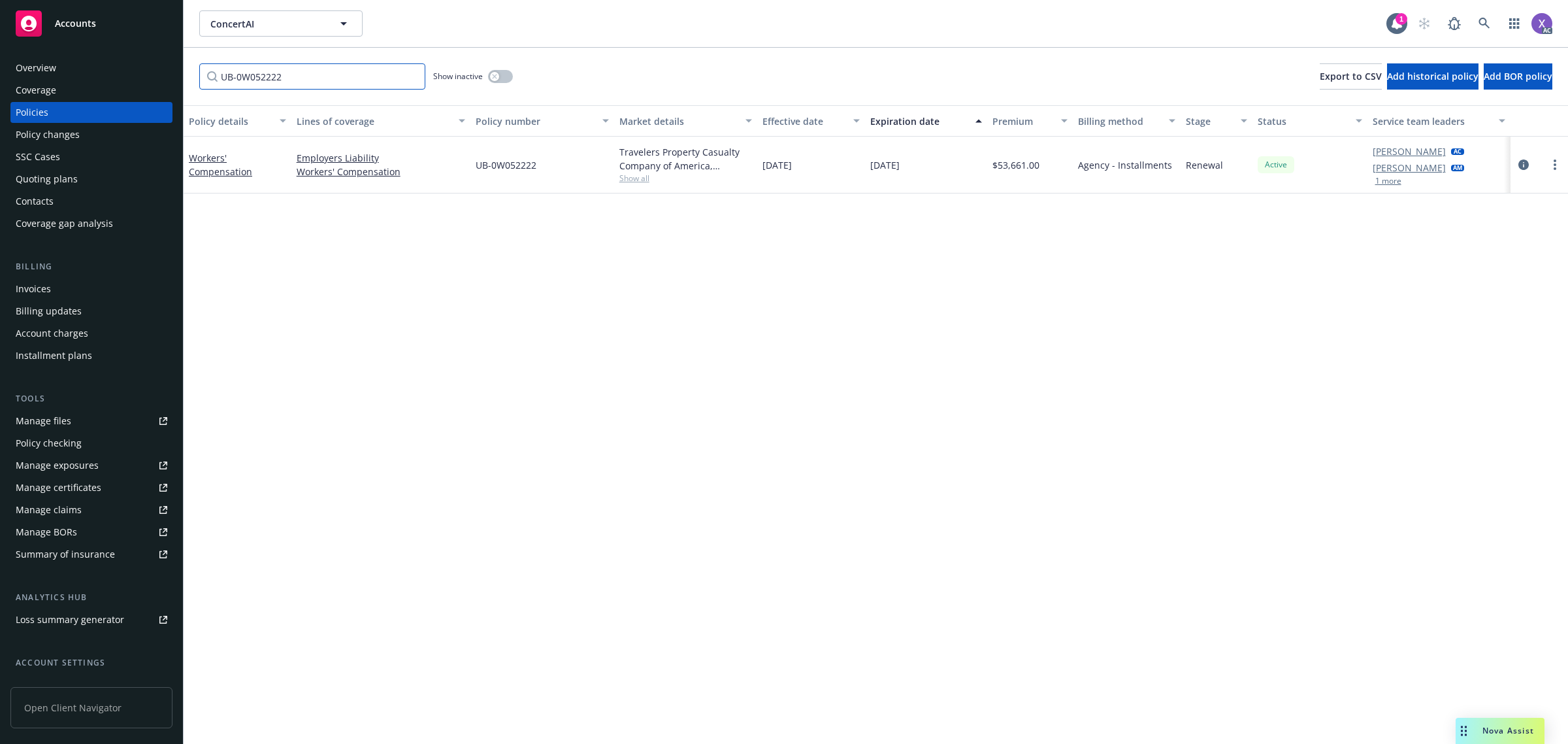
type input "UB-0W052222"
drag, startPoint x: 311, startPoint y: 342, endPoint x: 421, endPoint y: 330, distance: 110.7
click at [311, 342] on div "Policy details Lines of coverage Policy number Market details Effective date Ex…" at bounding box center [876, 425] width 1385 height 640
click at [1488, 15] on link at bounding box center [1484, 23] width 26 height 26
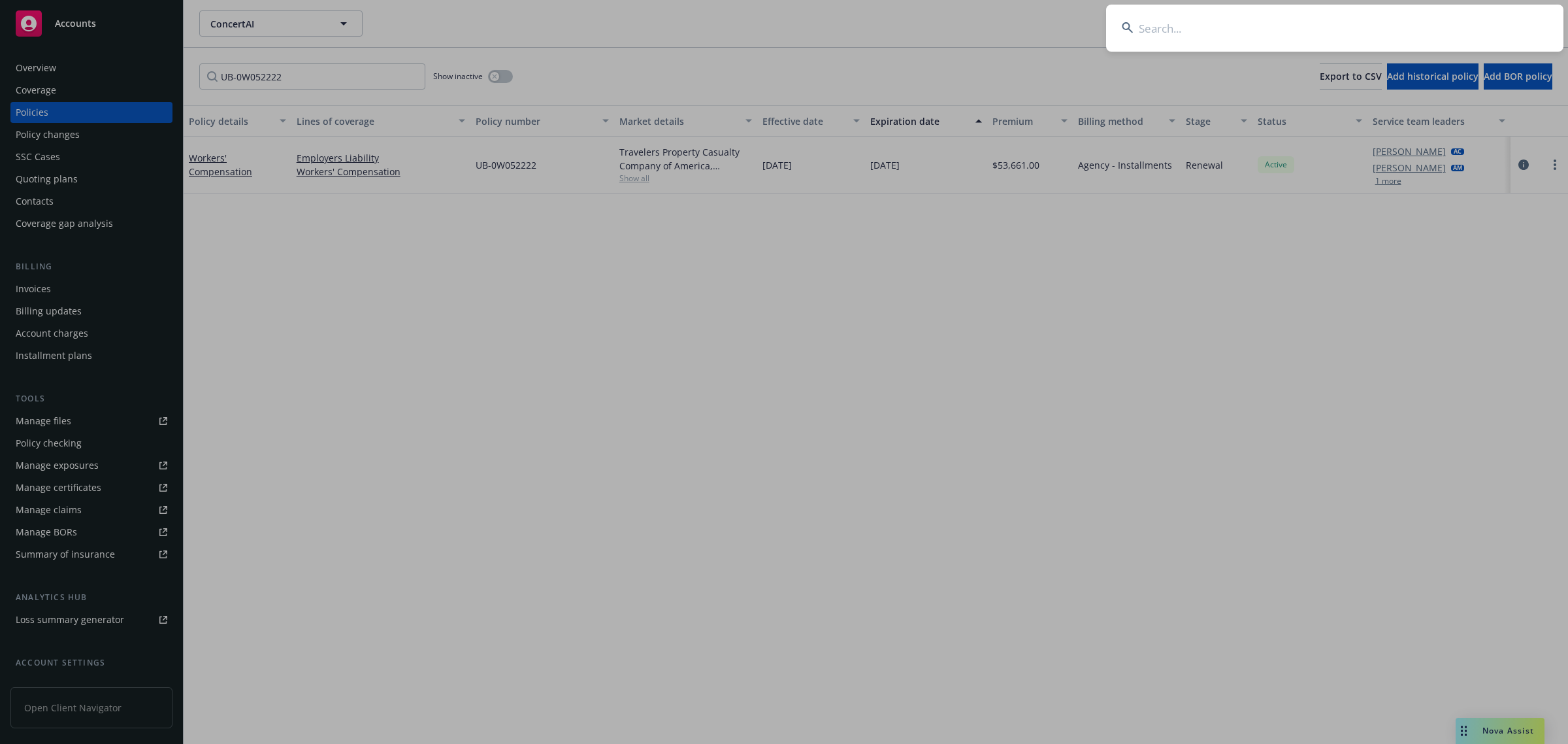
click at [1323, 37] on input at bounding box center [1335, 28] width 458 height 47
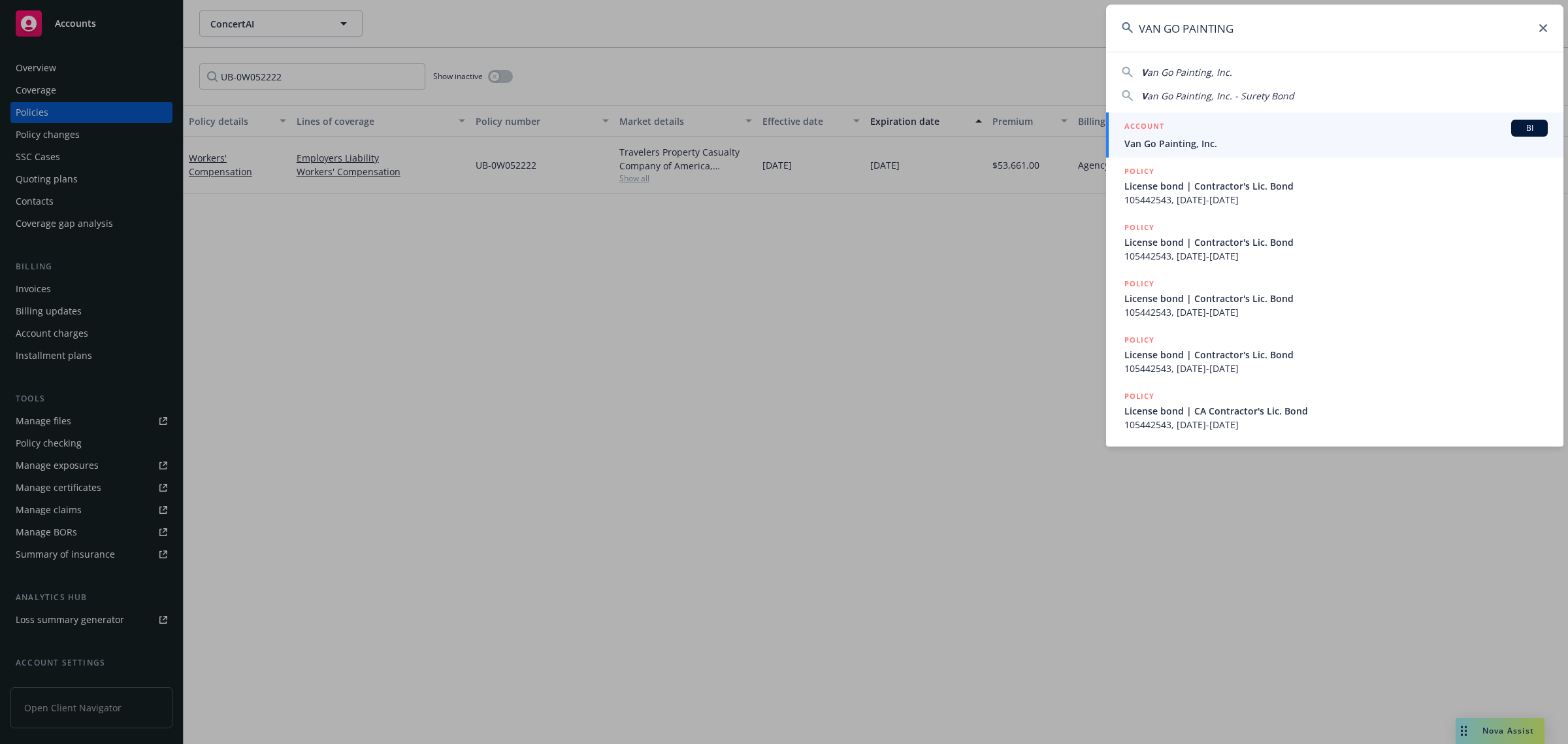
type input "VAN GO PAINTING"
click at [1211, 156] on link "ACCOUNT BI Van Go Painting, Inc." at bounding box center [1335, 134] width 458 height 45
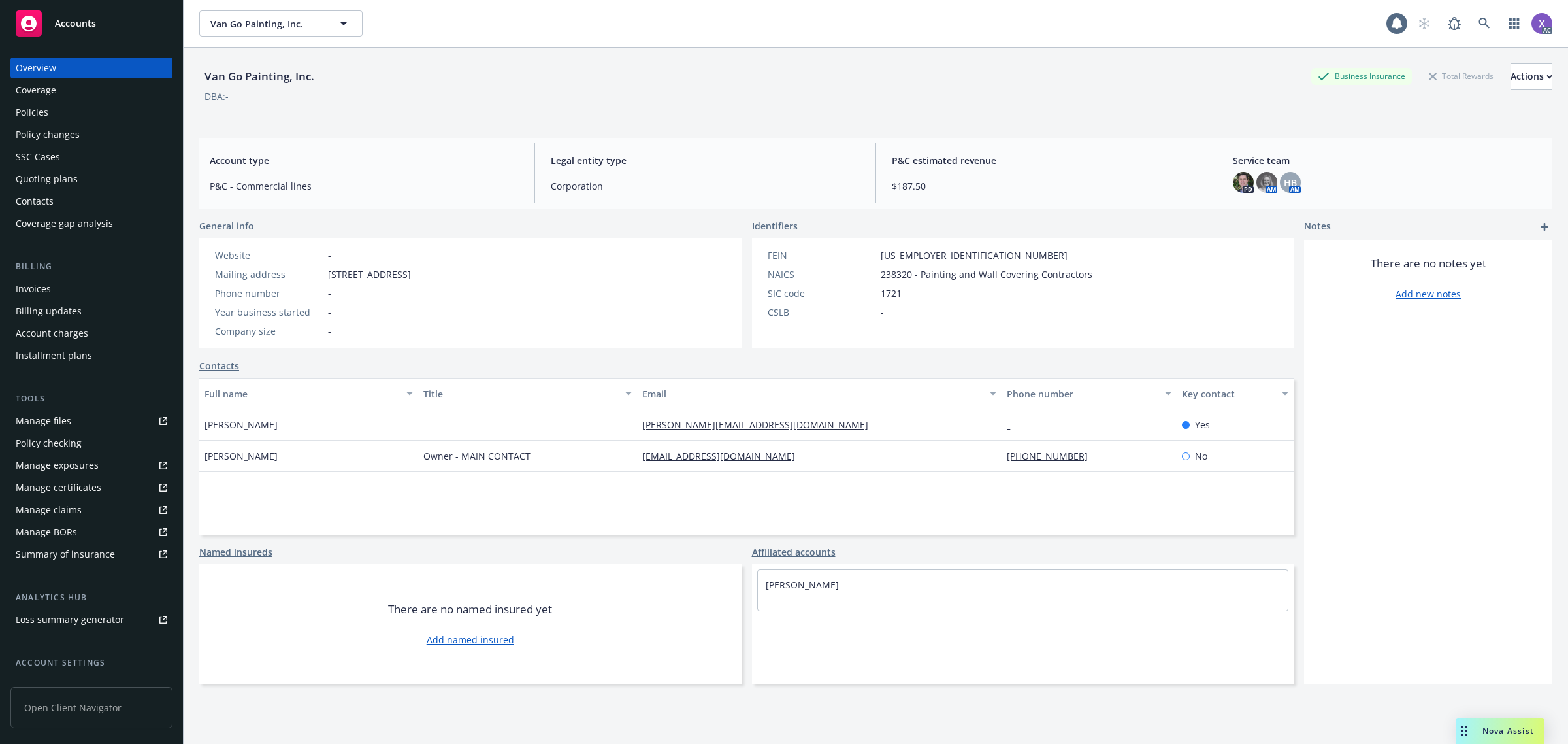
click at [51, 293] on div "Invoices" at bounding box center [92, 289] width 152 height 21
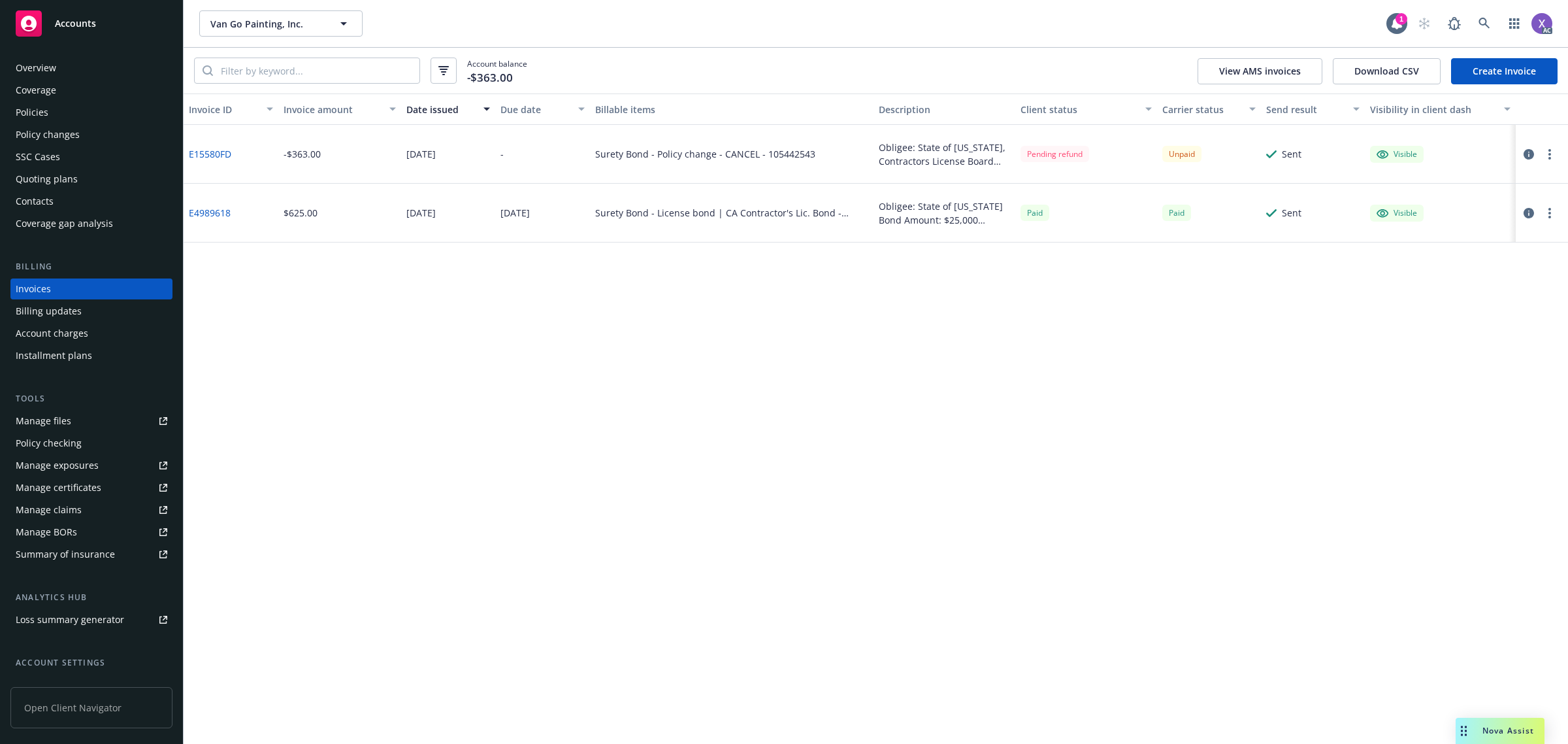
click at [1544, 440] on div "Invoice ID Invoice amount Date issued Due date Billable items Description Clien…" at bounding box center [876, 418] width 1385 height 651
click at [1491, 10] on span at bounding box center [1484, 23] width 26 height 26
click at [1333, 23] on div "Van Go Painting, Inc. Van Go Painting, Inc." at bounding box center [793, 23] width 1187 height 26
click at [1477, 27] on link at bounding box center [1484, 23] width 26 height 26
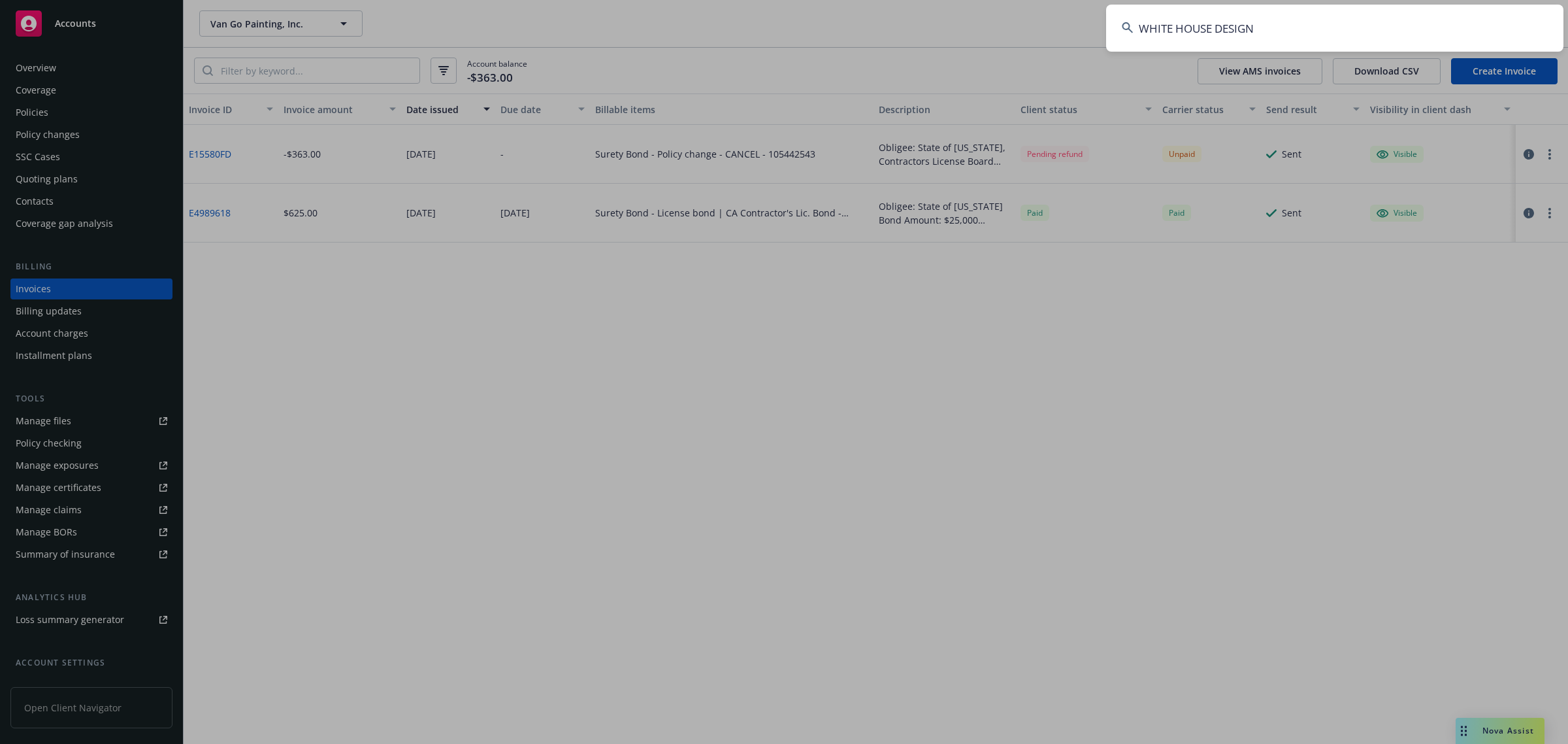
click at [1347, 38] on input "WHITE HOUSE DESIGN" at bounding box center [1335, 28] width 458 height 47
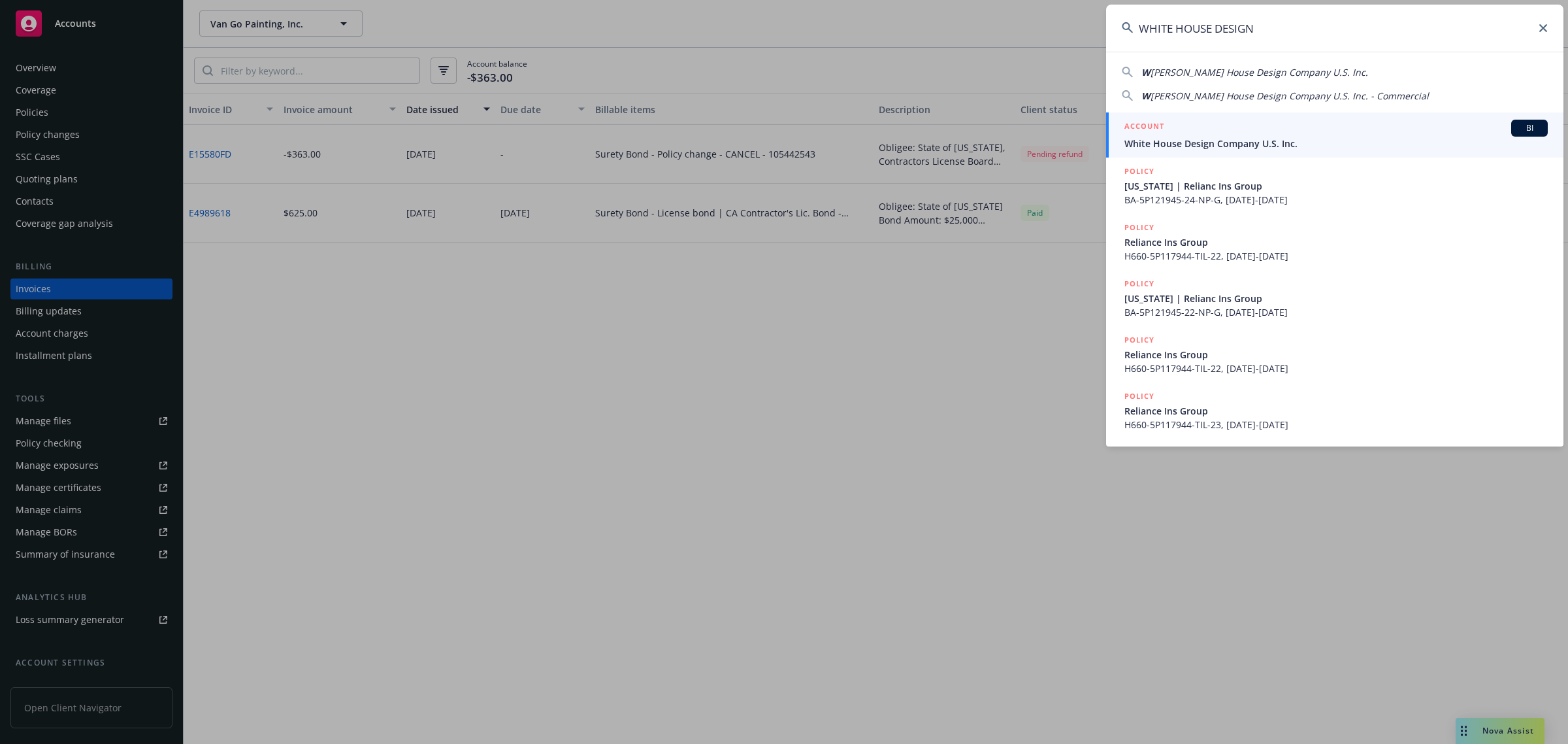
type input "WHITE HOUSE DESIGN"
click at [1222, 148] on span "White House Design Company U.S. Inc." at bounding box center [1336, 143] width 424 height 13
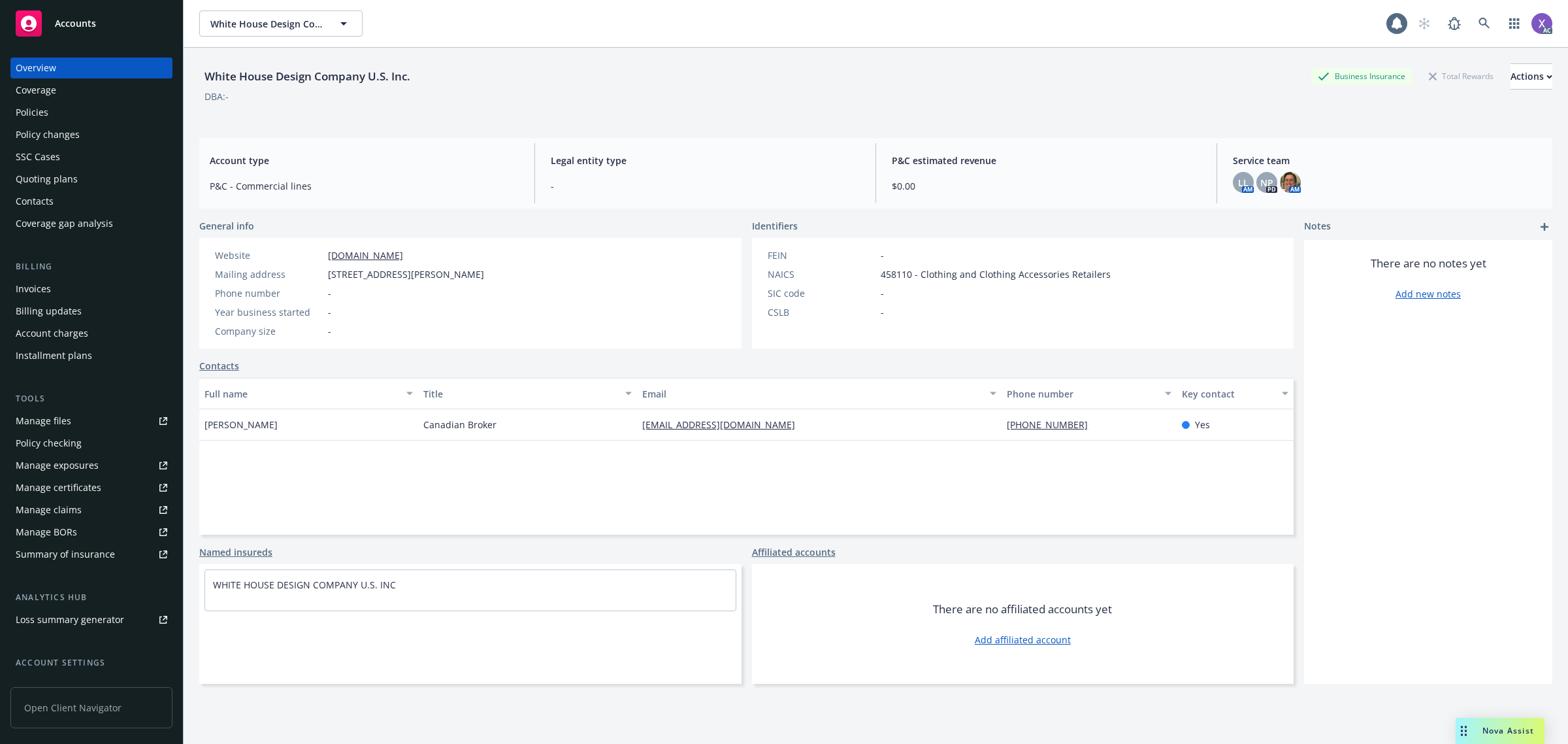
click at [40, 289] on div "Invoices" at bounding box center [33, 289] width 36 height 21
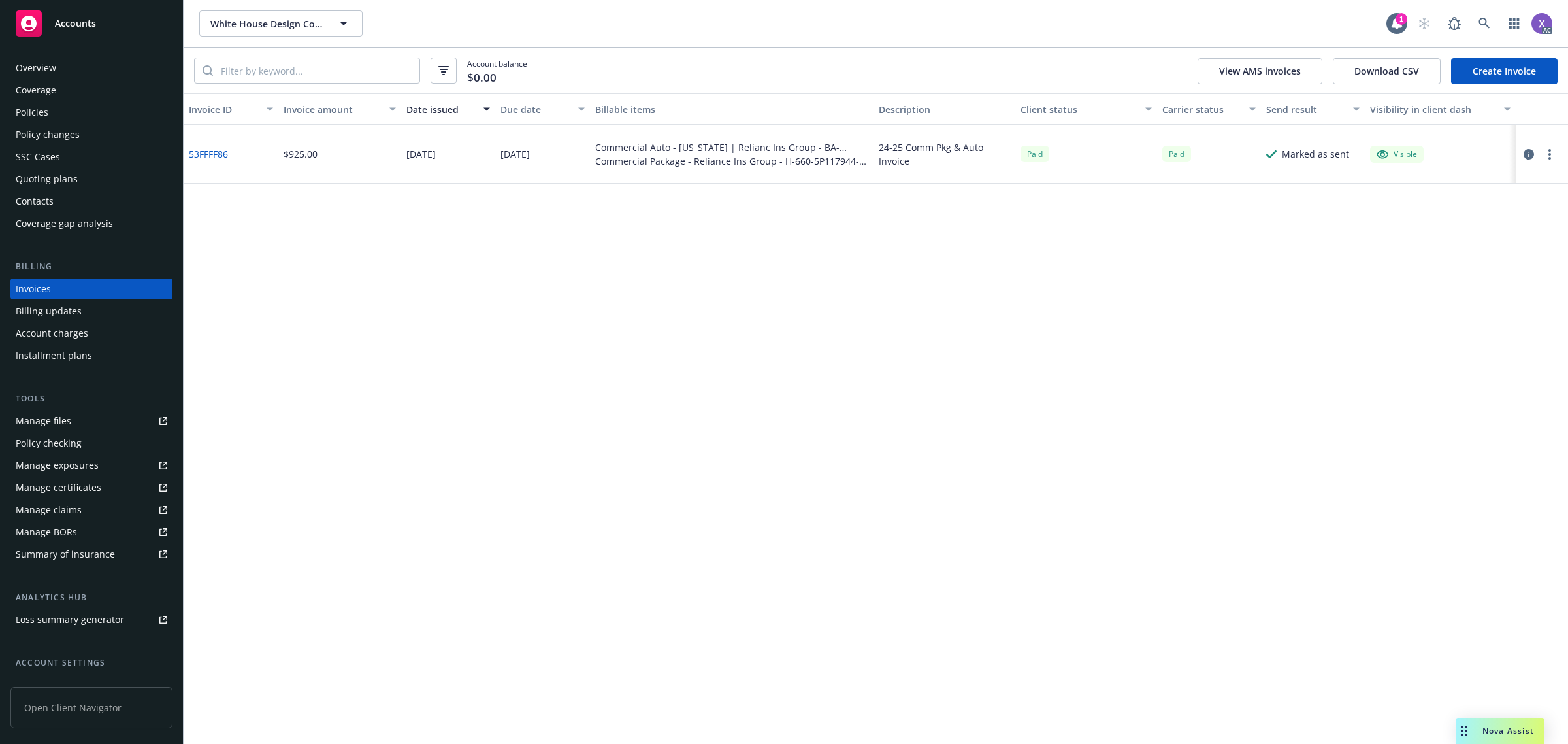
click at [34, 118] on div "Policies" at bounding box center [32, 112] width 32 height 21
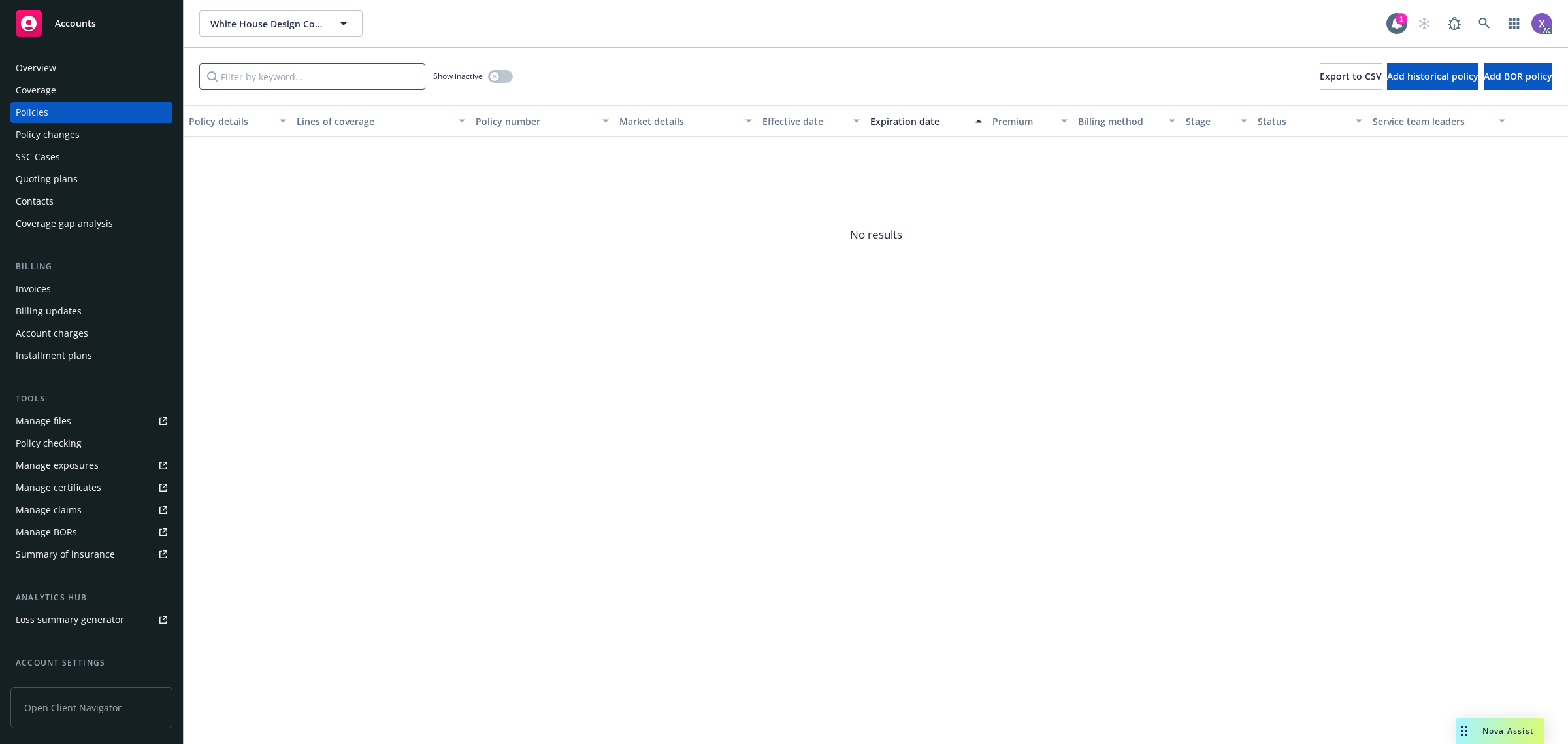
click at [366, 67] on input "Filter by keyword..." at bounding box center [312, 76] width 226 height 26
type input "5p117944"
click at [507, 74] on button "button" at bounding box center [500, 76] width 24 height 13
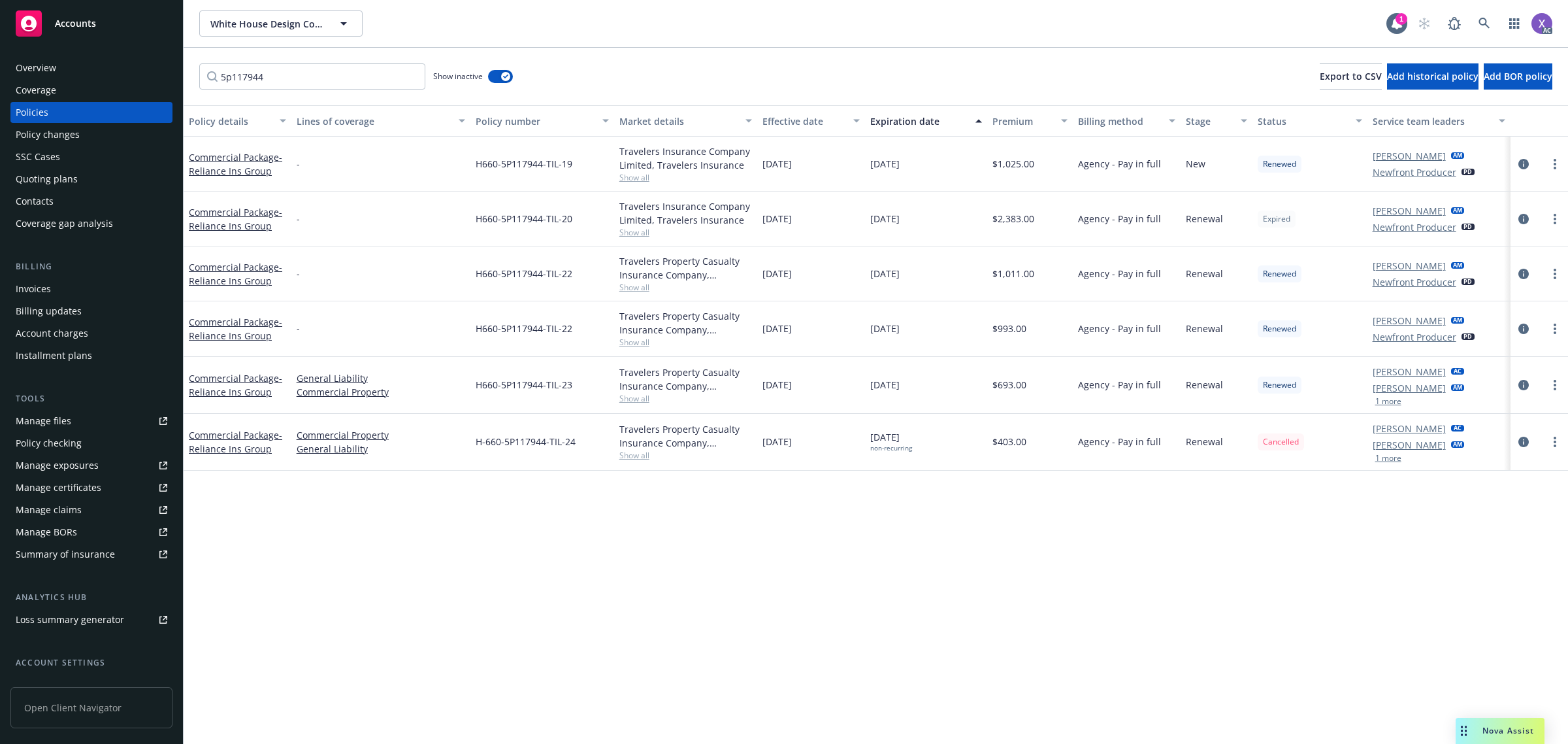
click at [748, 573] on div "Policy details Lines of coverage Policy number Market details Effective date Ex…" at bounding box center [876, 425] width 1385 height 640
